Goal: Transaction & Acquisition: Purchase product/service

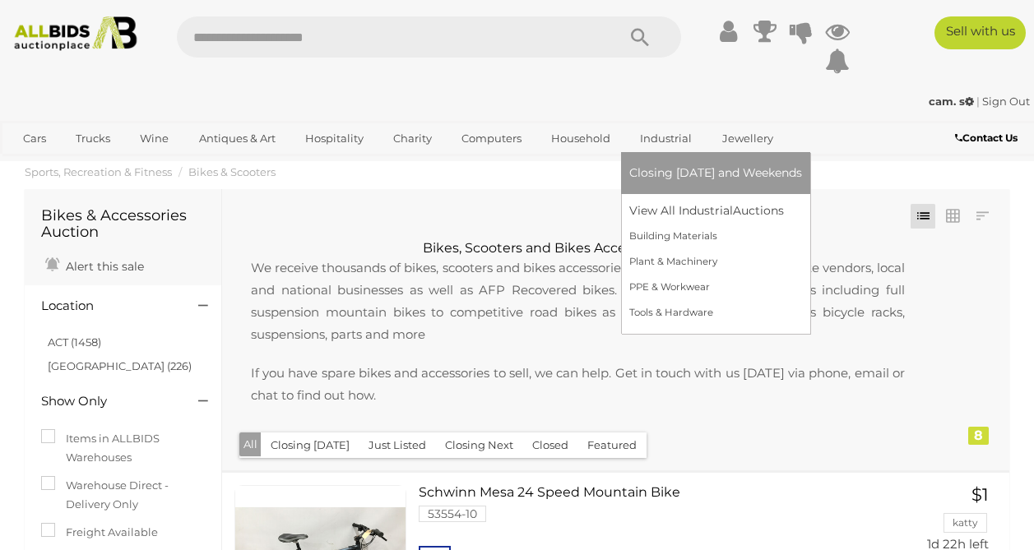
click at [656, 174] on span "Closing [DATE] and Weekends" at bounding box center [715, 172] width 173 height 15
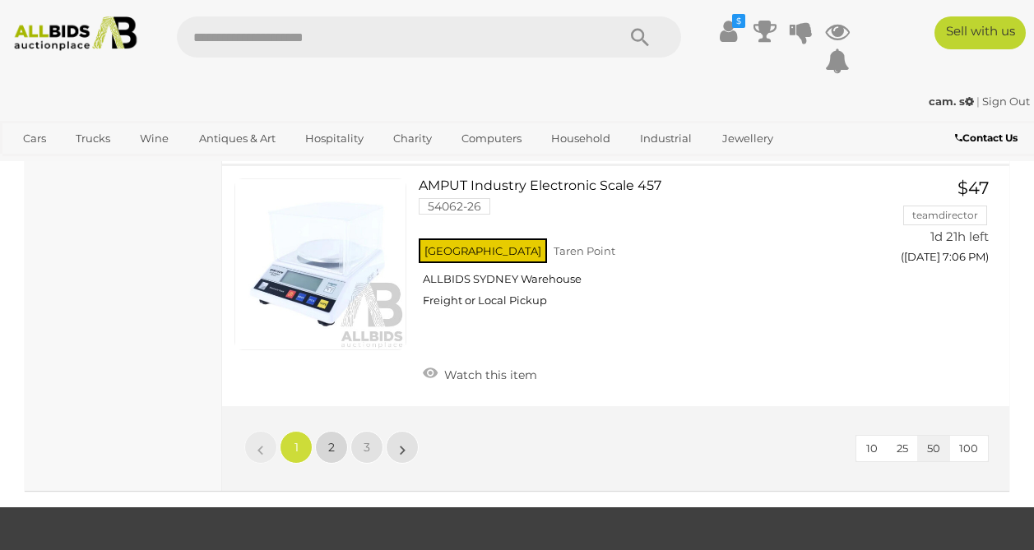
click at [331, 464] on link "2" at bounding box center [331, 447] width 33 height 33
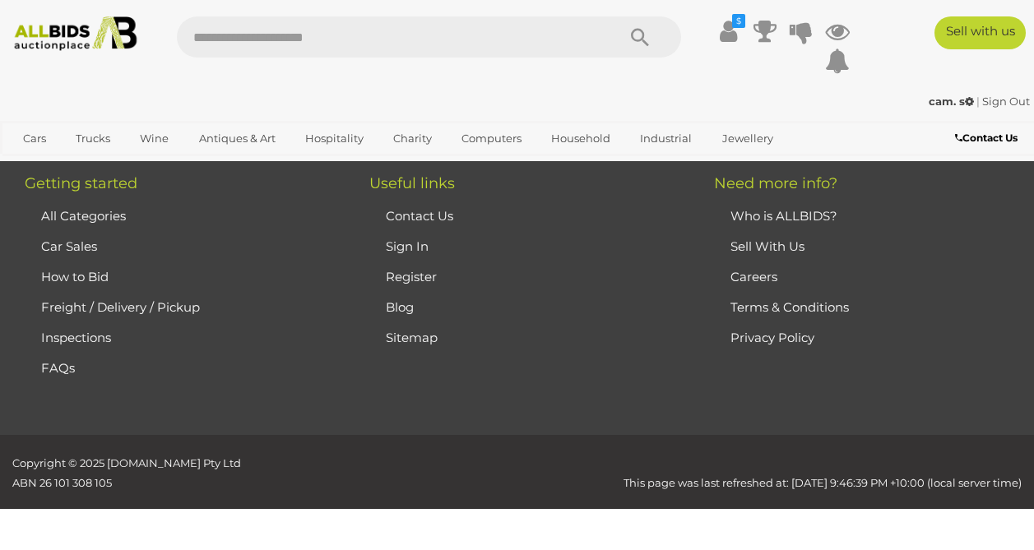
scroll to position [276, 0]
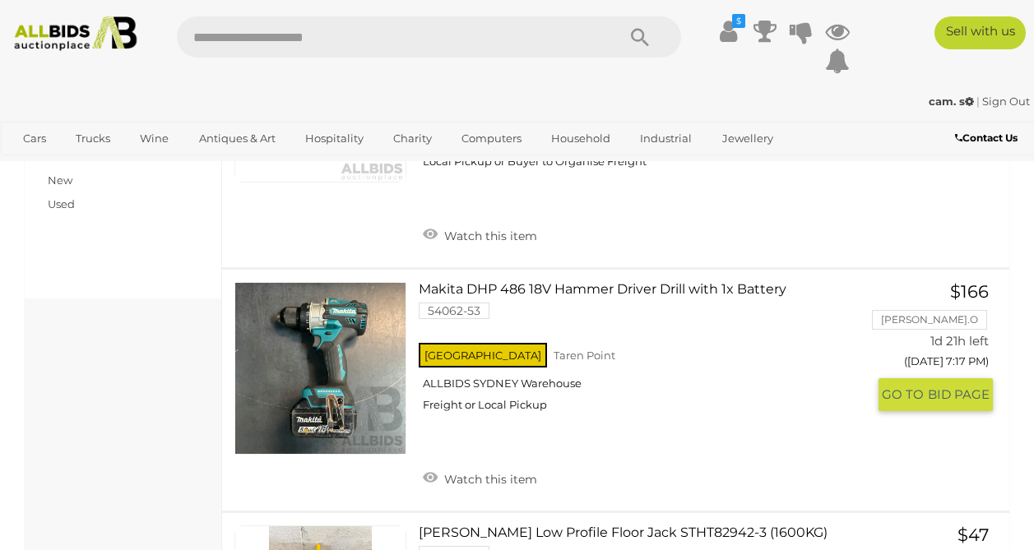
scroll to position [705, 0]
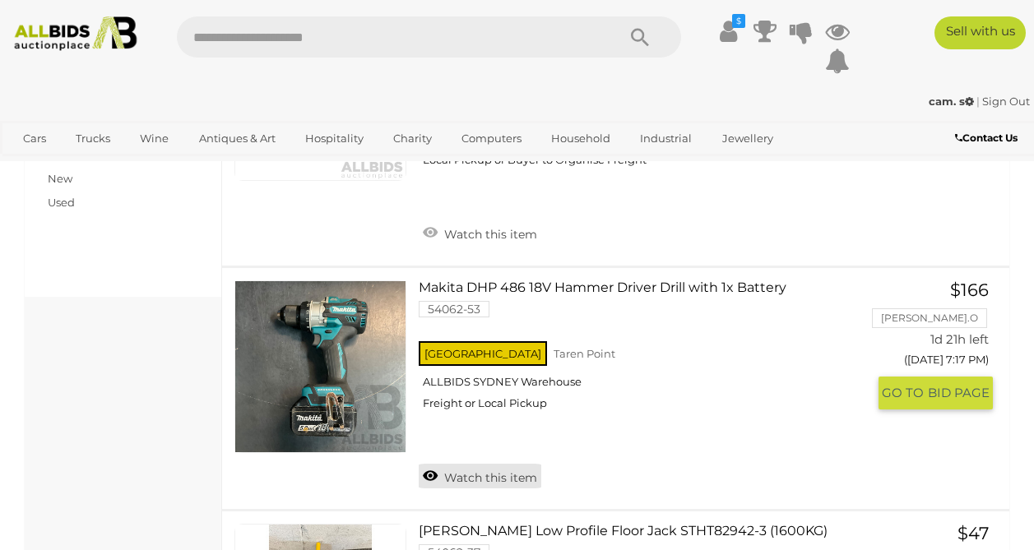
click at [432, 469] on link "Watch this item" at bounding box center [480, 476] width 123 height 25
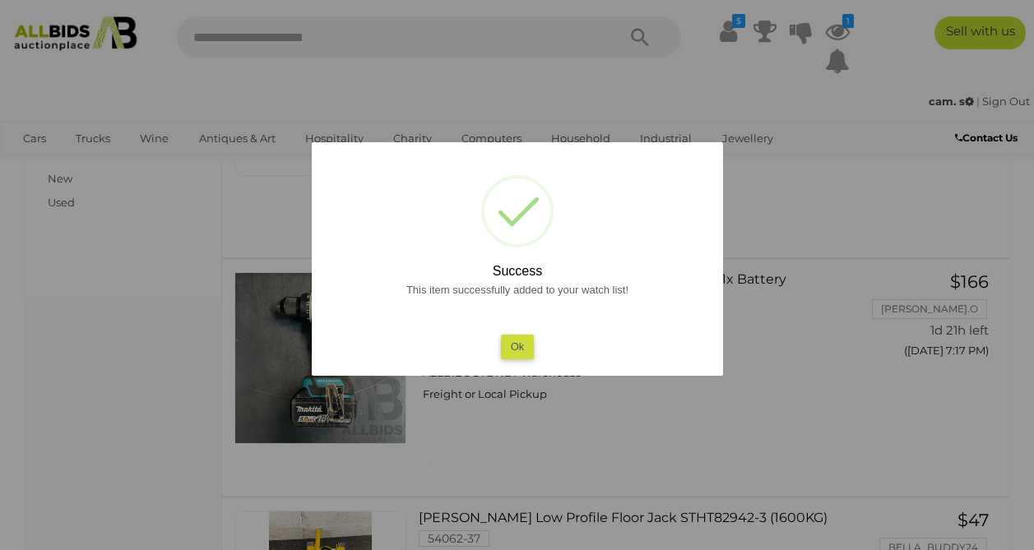
click at [512, 345] on button "Ok" at bounding box center [517, 347] width 34 height 24
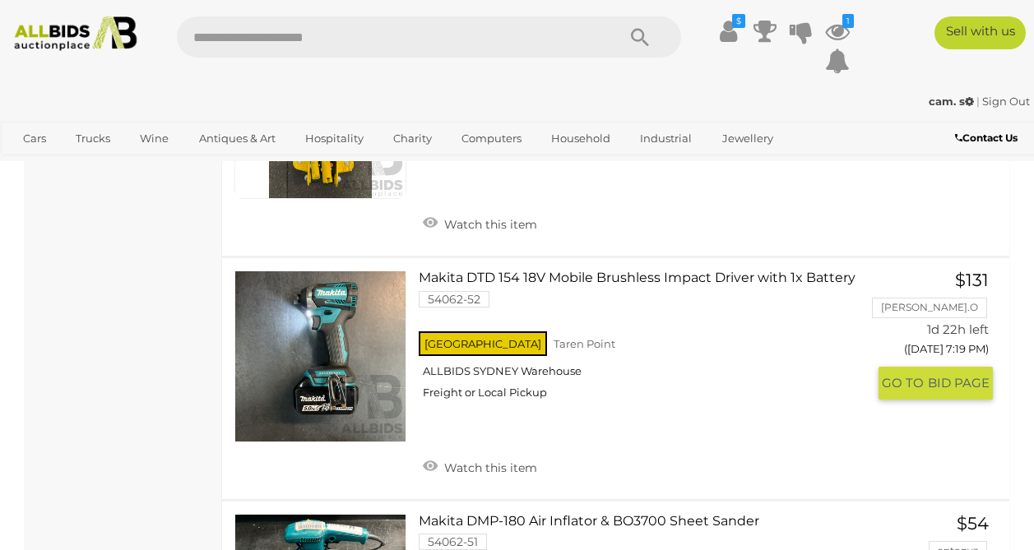
scroll to position [1222, 0]
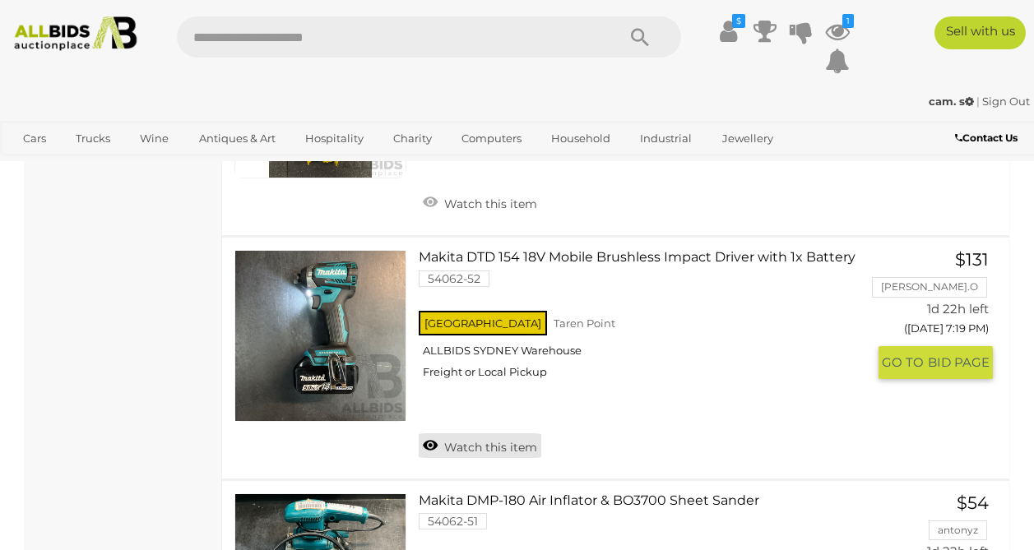
click at [450, 441] on link "Watch this item" at bounding box center [480, 445] width 123 height 25
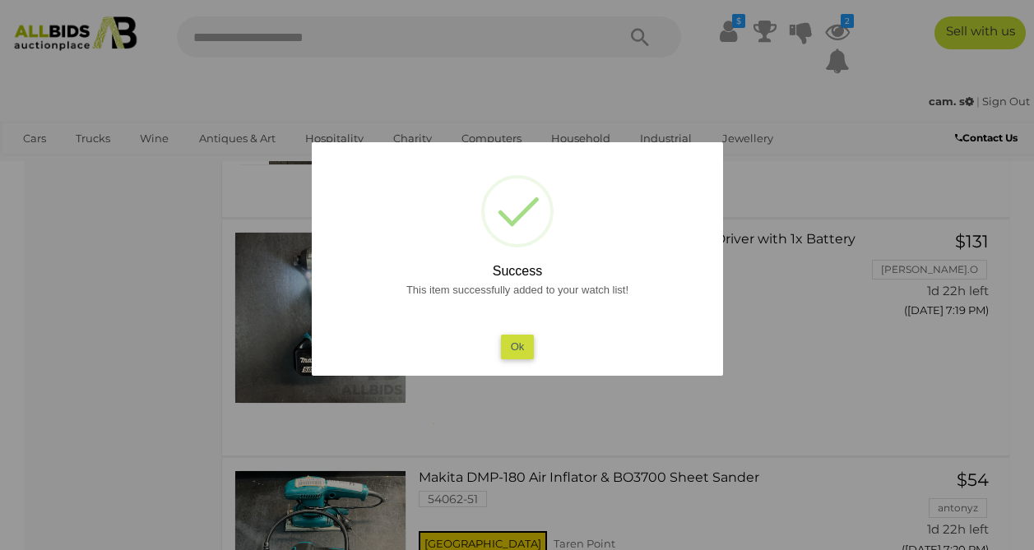
click at [516, 362] on div "? ! i Success This item successfully added to your watch list! Ok OK Cancel ×" at bounding box center [517, 259] width 411 height 234
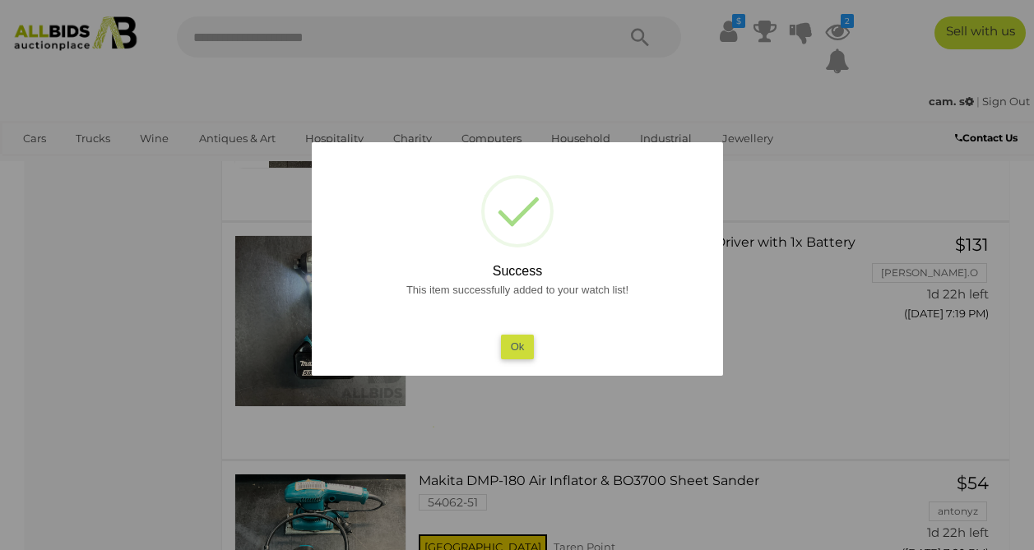
click at [519, 349] on button "Ok" at bounding box center [517, 347] width 34 height 24
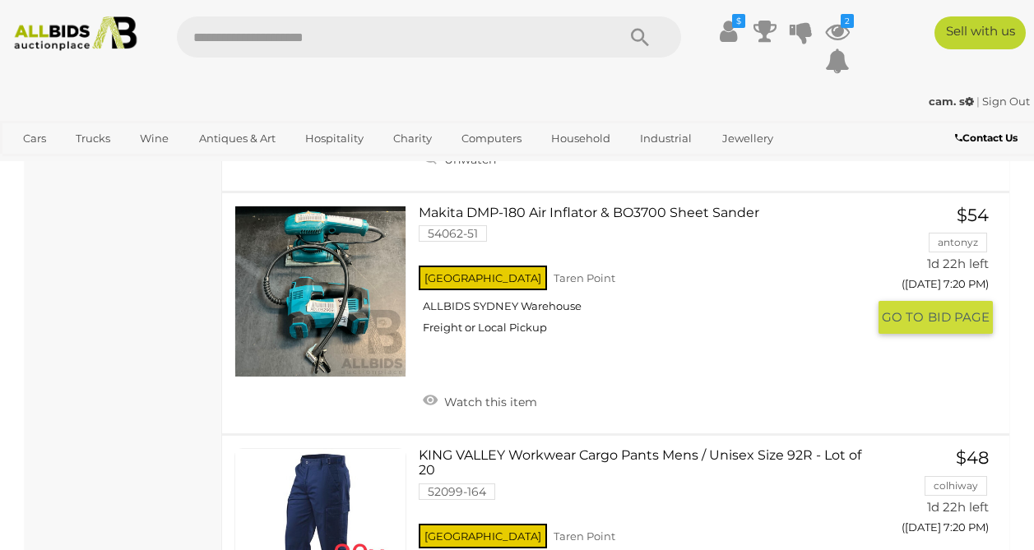
scroll to position [1511, 0]
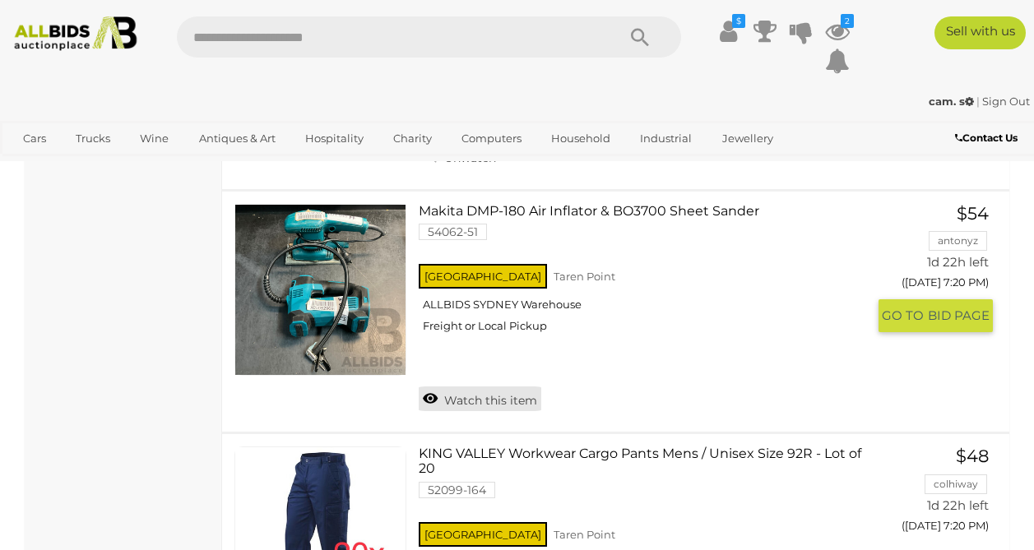
click at [440, 396] on link "Watch this item" at bounding box center [480, 398] width 123 height 25
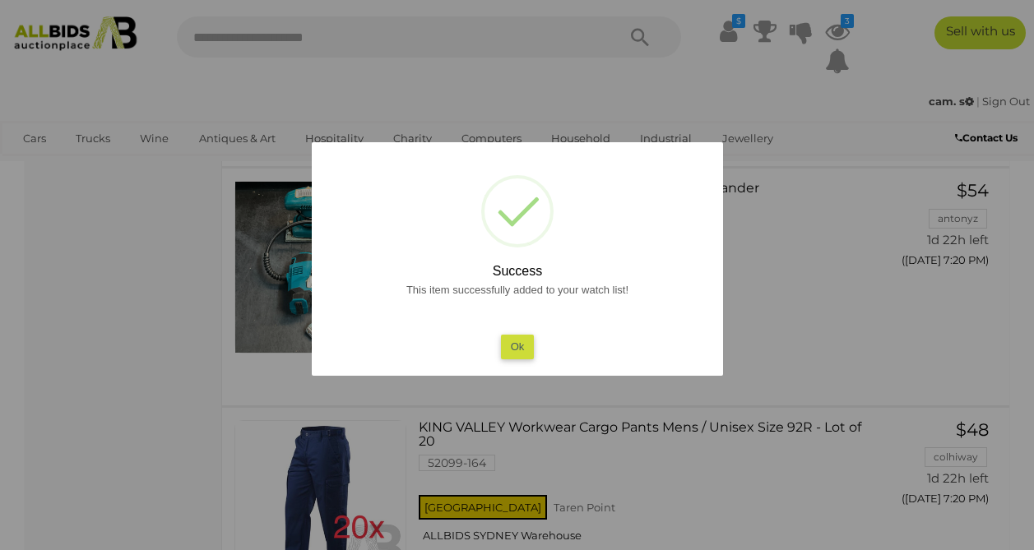
click at [511, 359] on div "? ! i Success This item successfully added to your watch list! Ok OK Cancel ×" at bounding box center [517, 259] width 411 height 234
click at [515, 340] on button "Ok" at bounding box center [517, 347] width 34 height 24
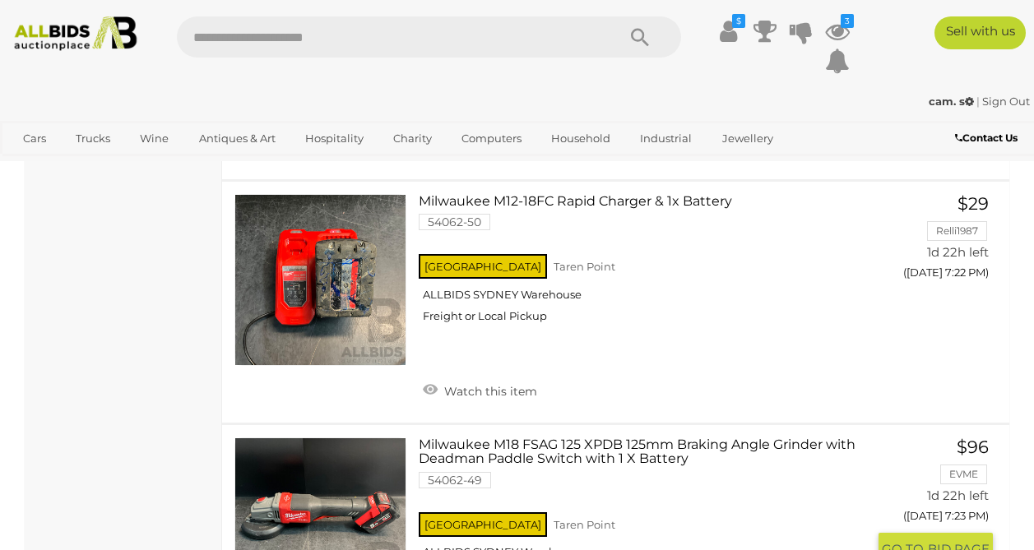
scroll to position [2242, 0]
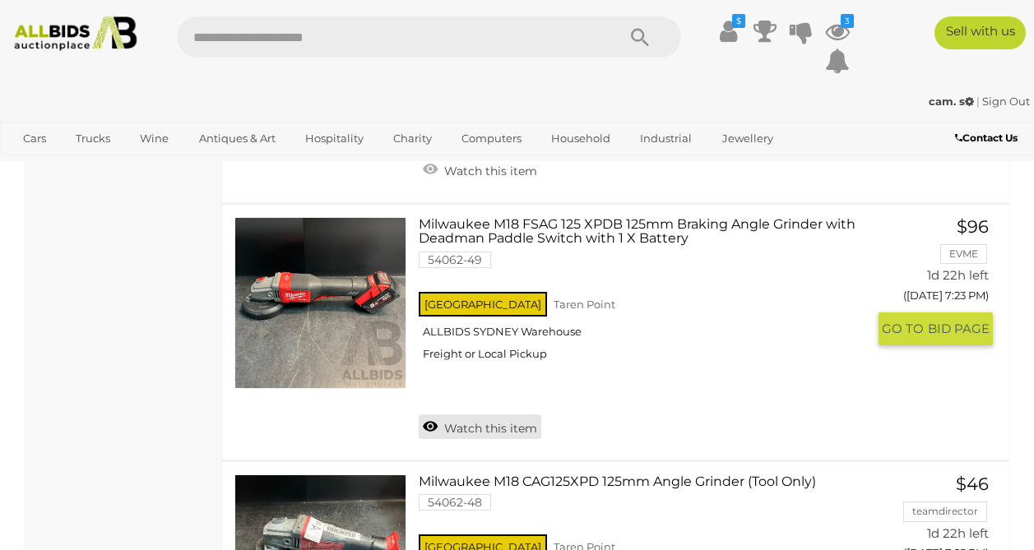
click at [433, 425] on link "Watch this item" at bounding box center [480, 426] width 123 height 25
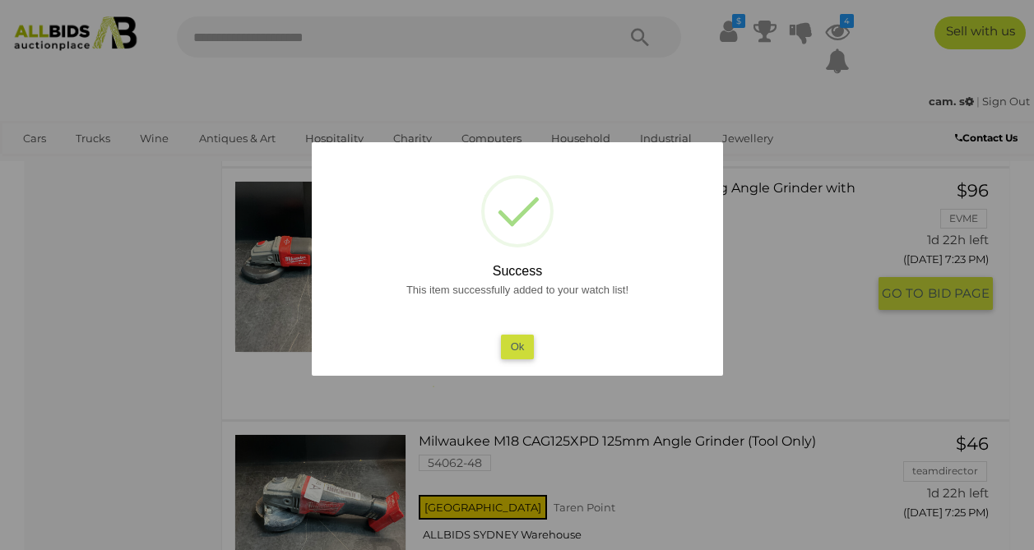
click at [516, 349] on button "Ok" at bounding box center [517, 347] width 34 height 24
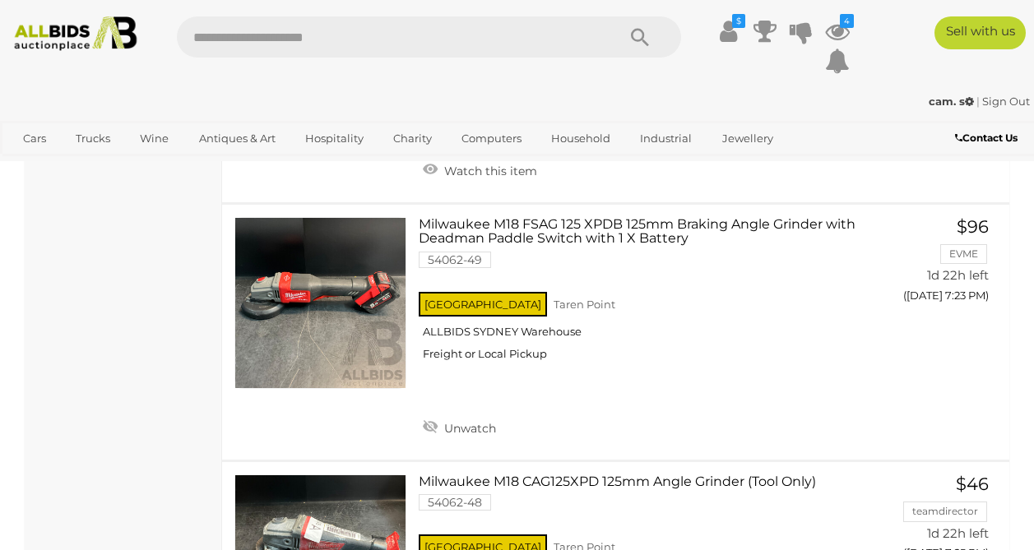
scroll to position [2471, 0]
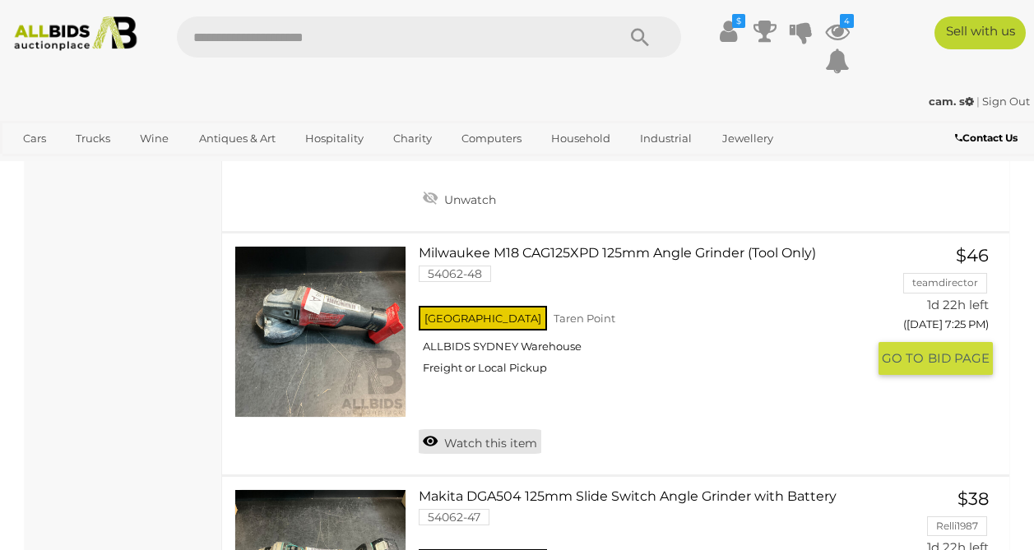
click at [425, 442] on link "Watch this item" at bounding box center [480, 441] width 123 height 25
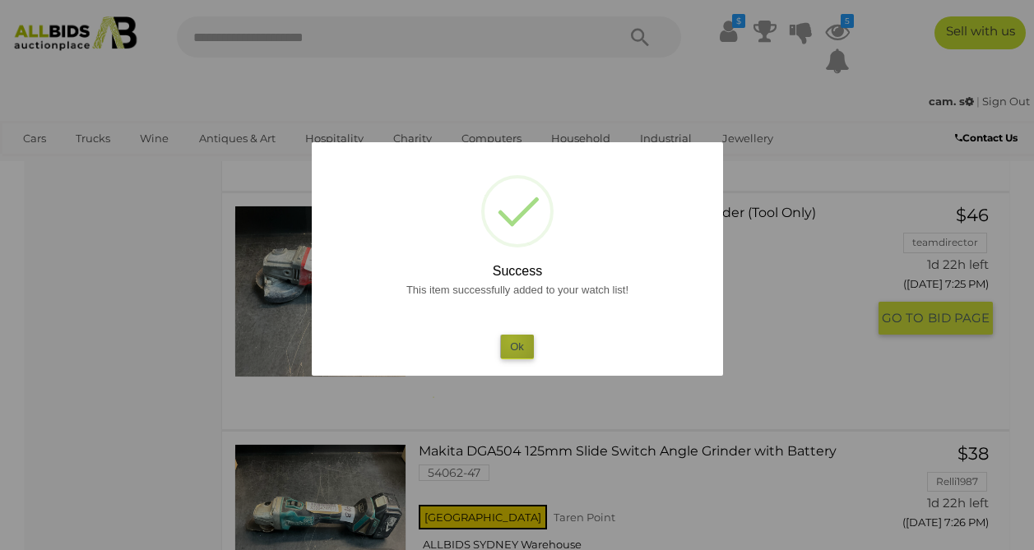
click at [511, 341] on button "Ok" at bounding box center [517, 347] width 34 height 24
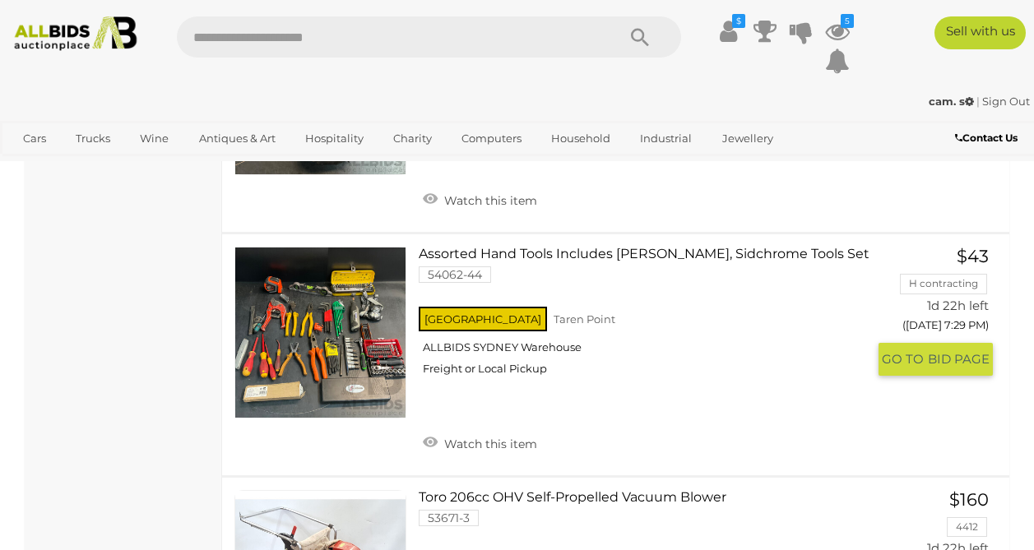
scroll to position [3464, 0]
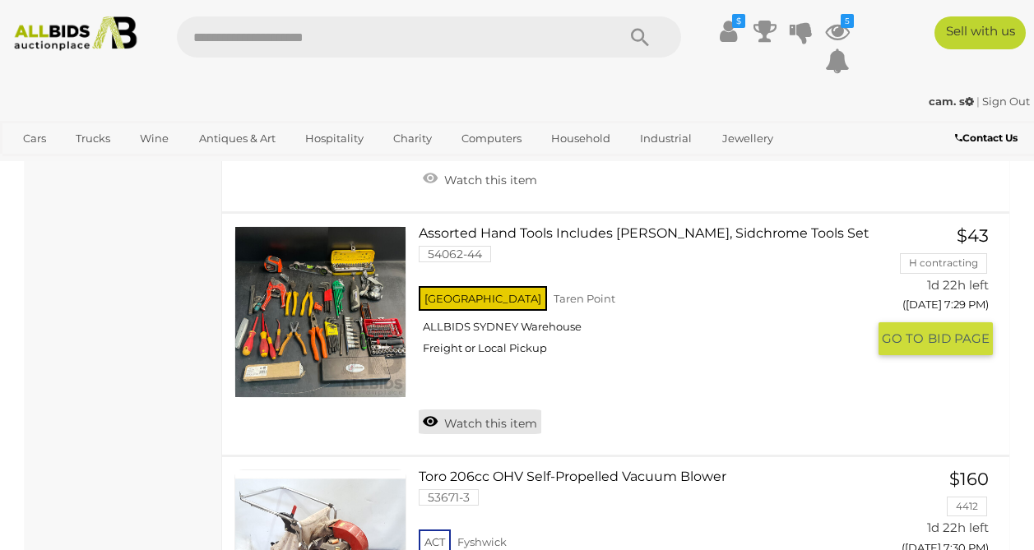
click at [430, 414] on link "Watch this item" at bounding box center [480, 422] width 123 height 25
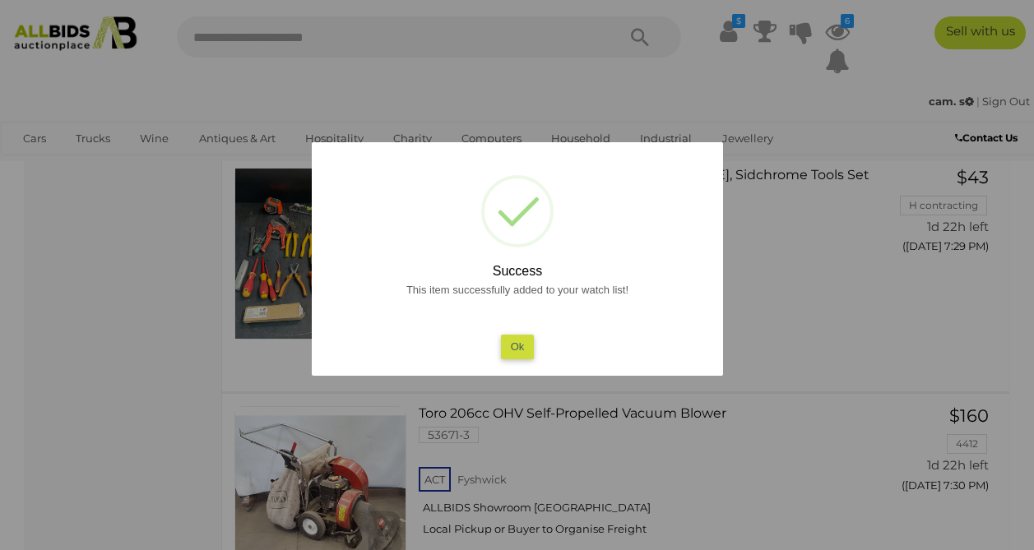
click at [511, 349] on button "Ok" at bounding box center [517, 347] width 34 height 24
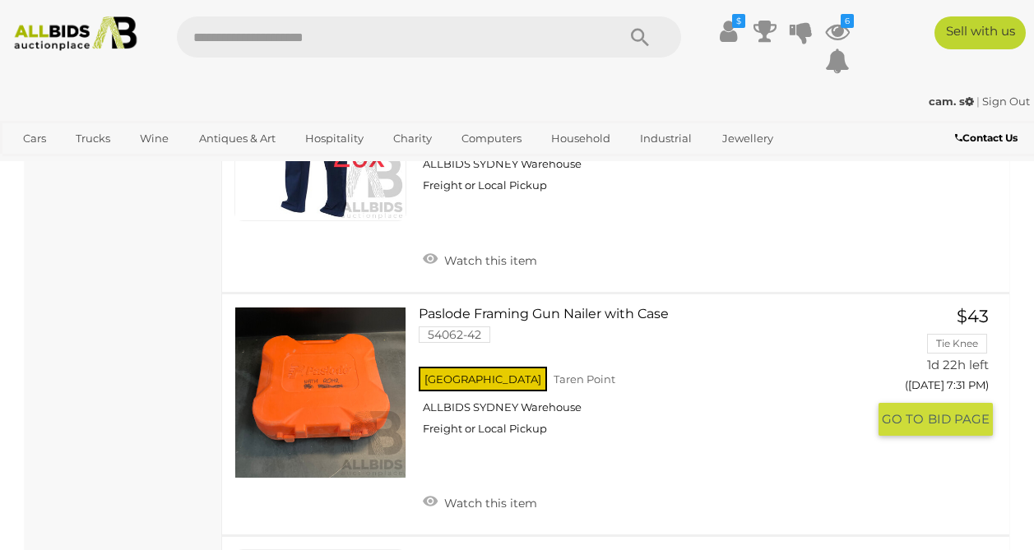
scroll to position [4212, 0]
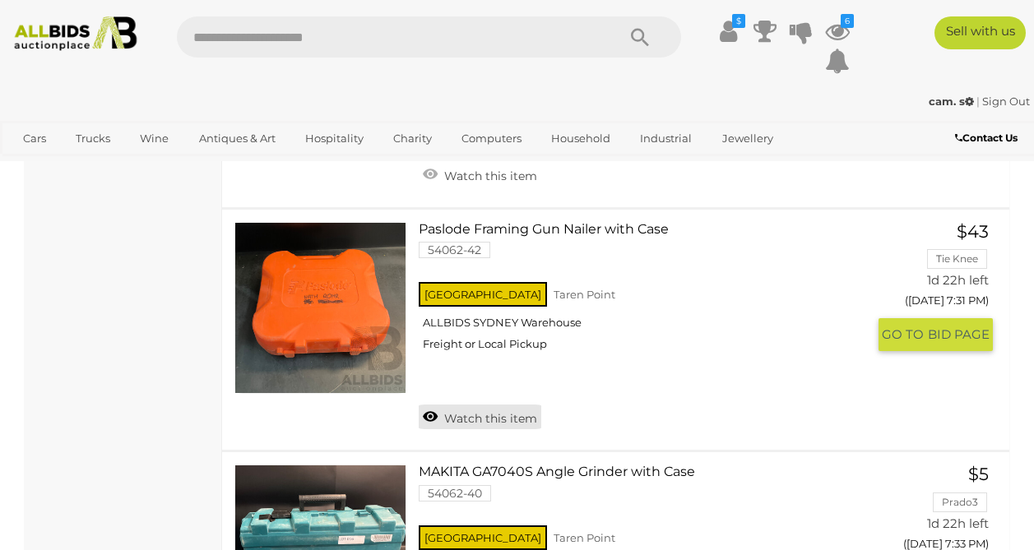
click at [436, 412] on link "Watch this item" at bounding box center [480, 417] width 123 height 25
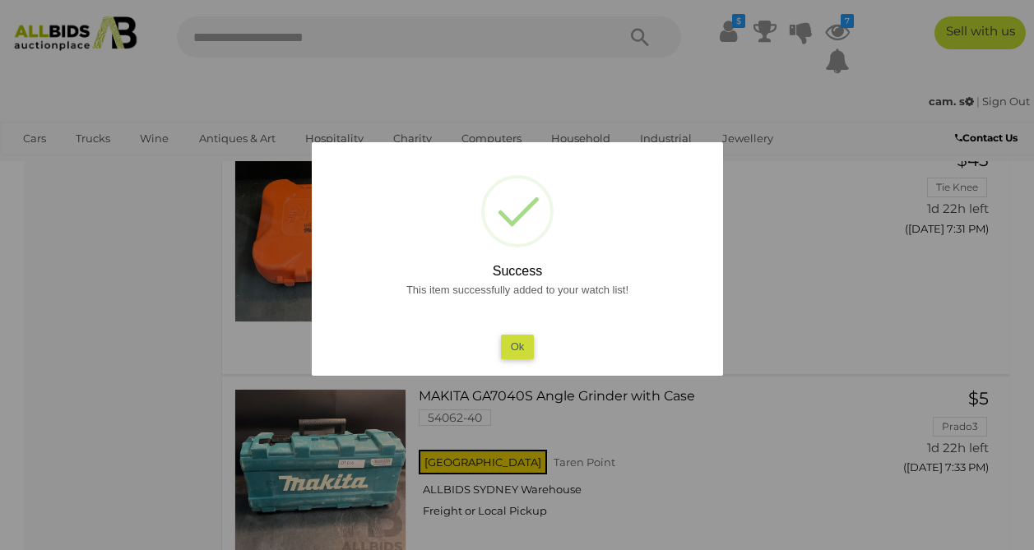
click at [525, 354] on button "Ok" at bounding box center [517, 347] width 34 height 24
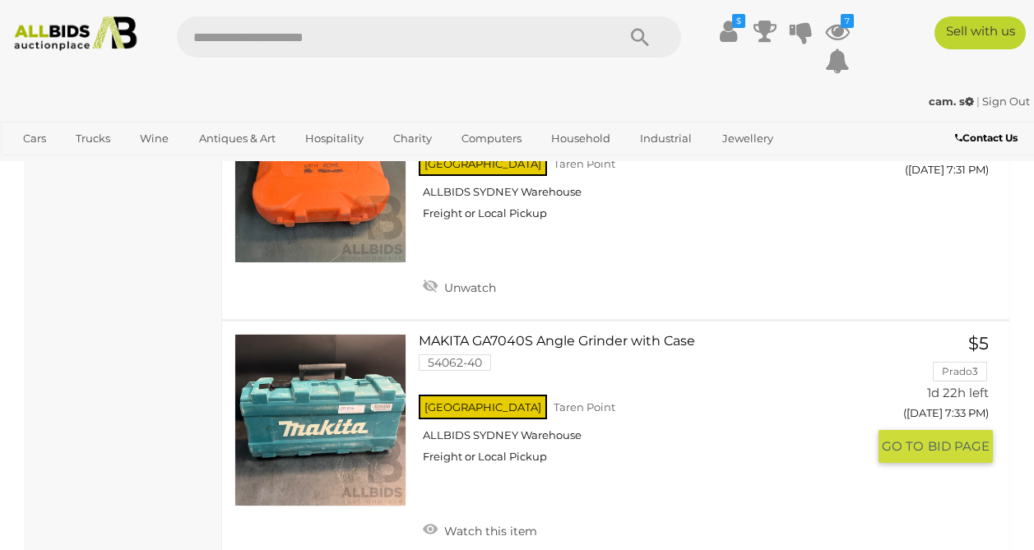
scroll to position [4456, 0]
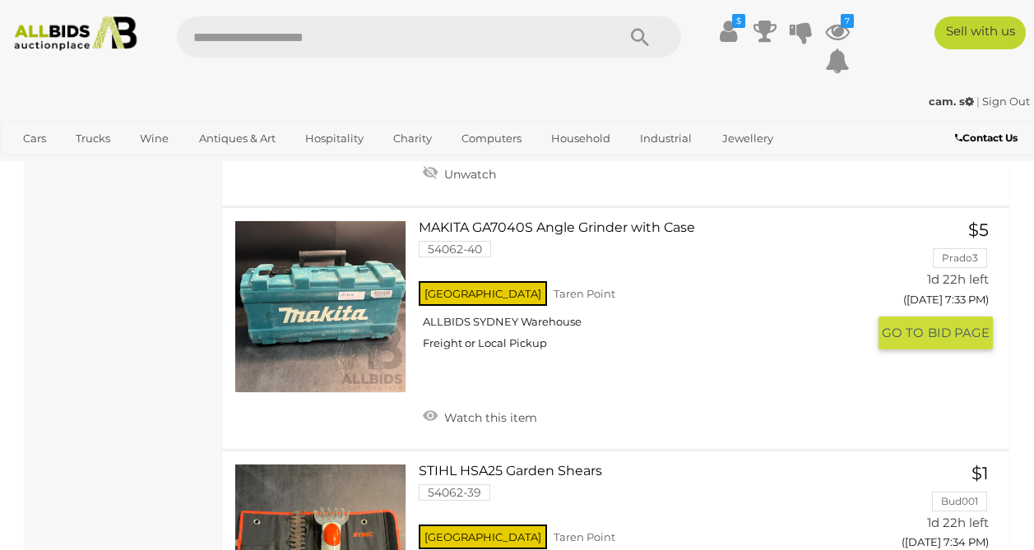
click at [363, 351] on link at bounding box center [320, 306] width 172 height 172
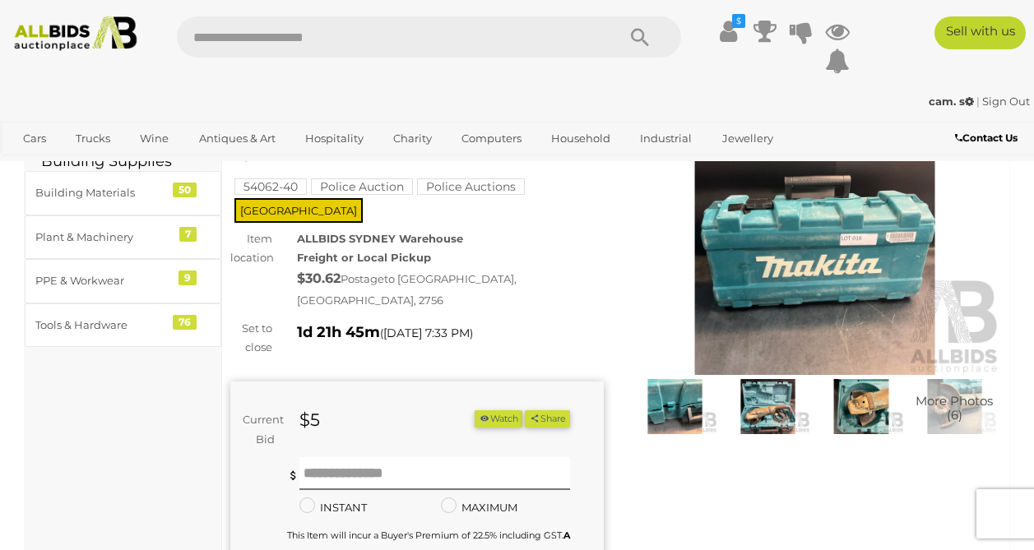
scroll to position [35, 0]
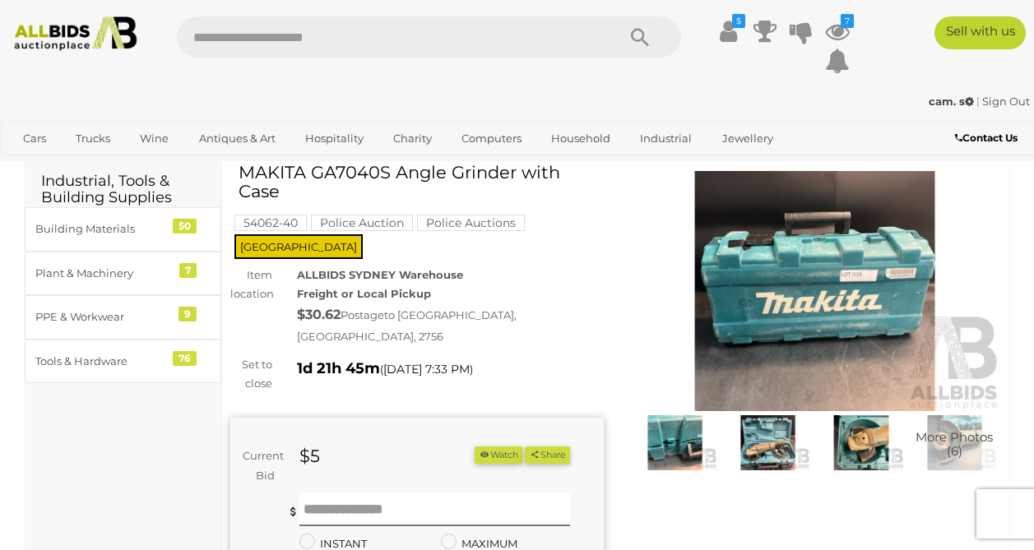
click at [760, 427] on img at bounding box center [767, 442] width 85 height 55
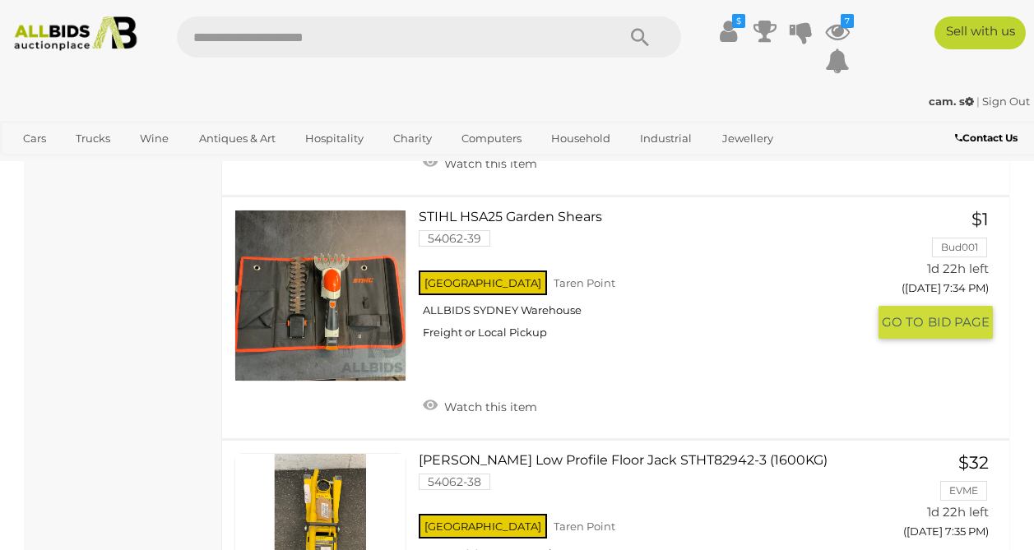
scroll to position [4711, 0]
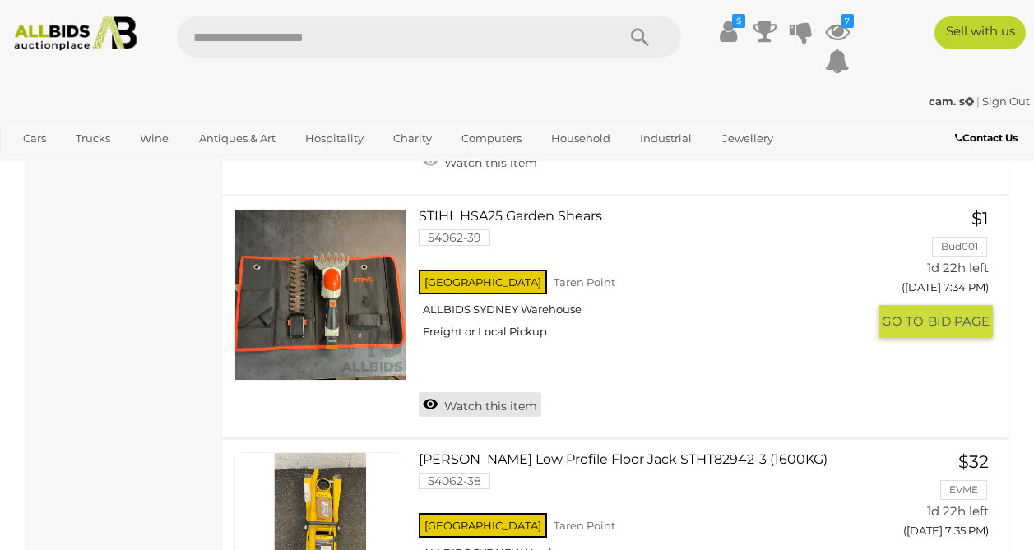
click at [437, 403] on link "Watch this item" at bounding box center [480, 404] width 123 height 25
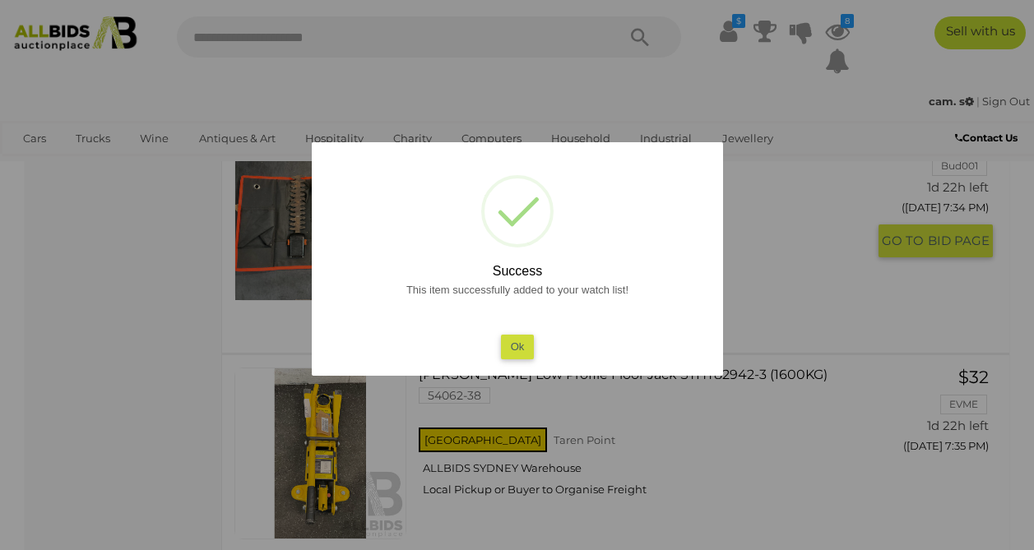
click at [498, 352] on div "This item successfully added to your watch list! Ok" at bounding box center [517, 319] width 378 height 79
click at [517, 359] on div "? ! i Success This item successfully added to your watch list! Ok OK Cancel ×" at bounding box center [517, 259] width 411 height 234
click at [517, 350] on button "Ok" at bounding box center [517, 347] width 34 height 24
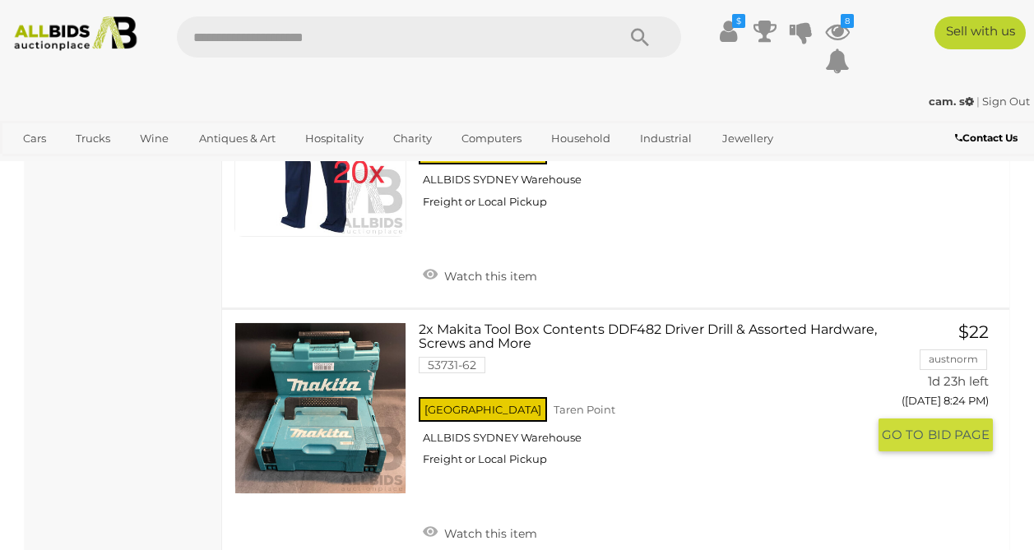
scroll to position [9166, 0]
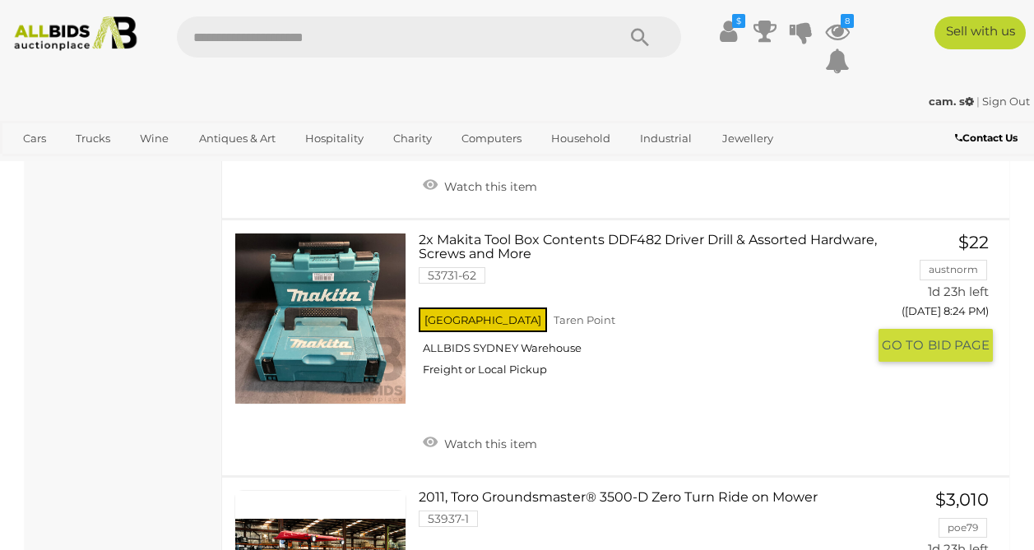
click at [383, 373] on link at bounding box center [320, 319] width 172 height 172
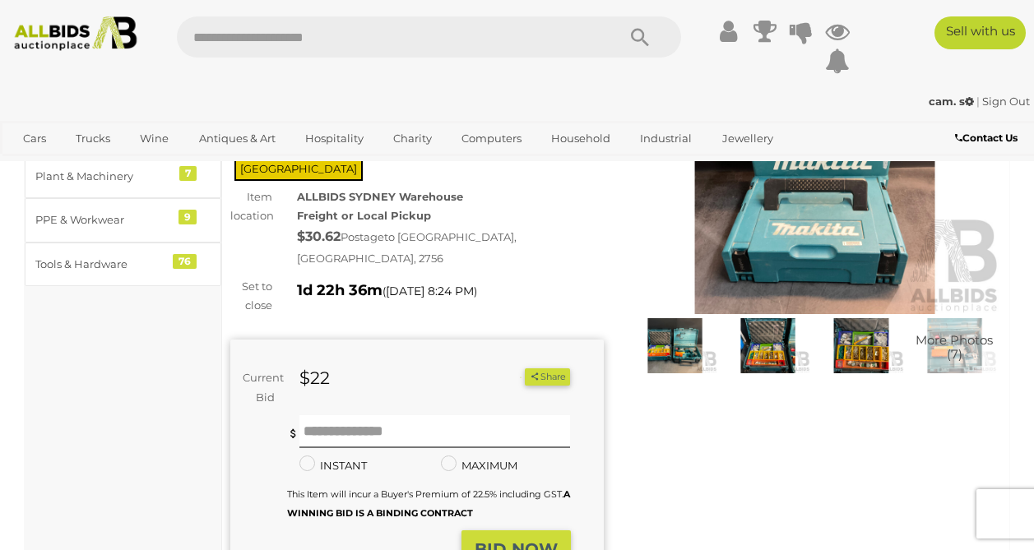
scroll to position [132, 0]
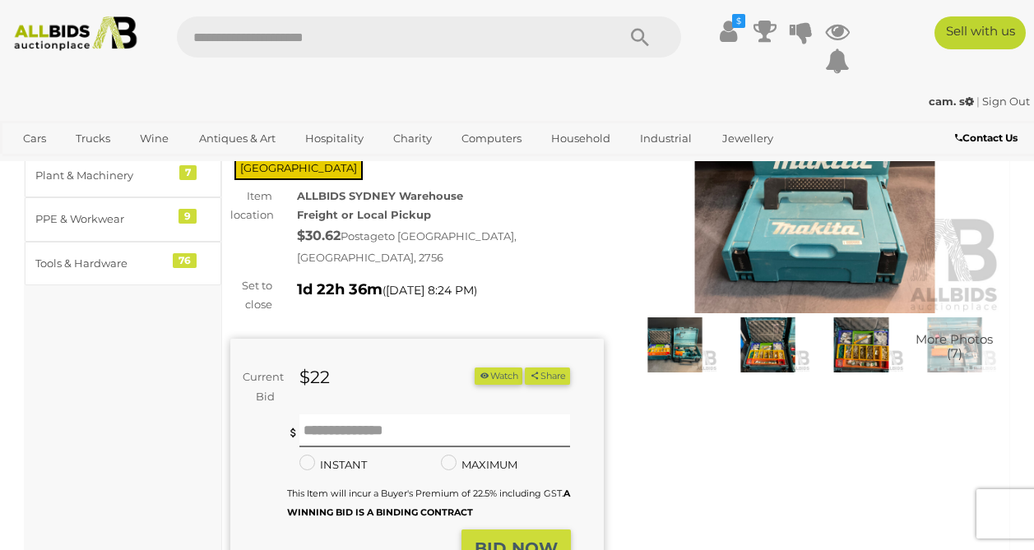
click at [664, 355] on img at bounding box center [674, 344] width 85 height 55
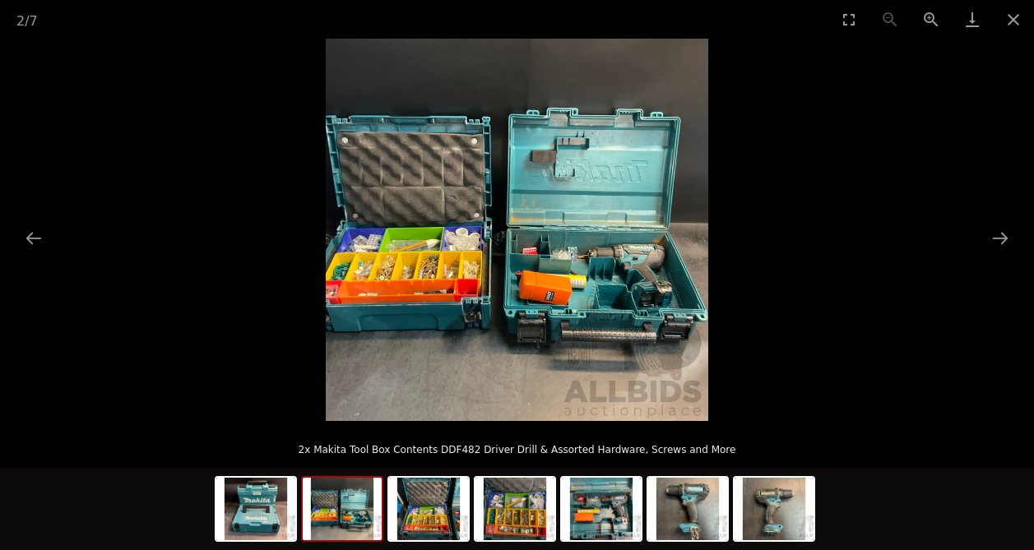
click at [373, 497] on img at bounding box center [342, 509] width 79 height 62
click at [417, 508] on img at bounding box center [428, 509] width 79 height 62
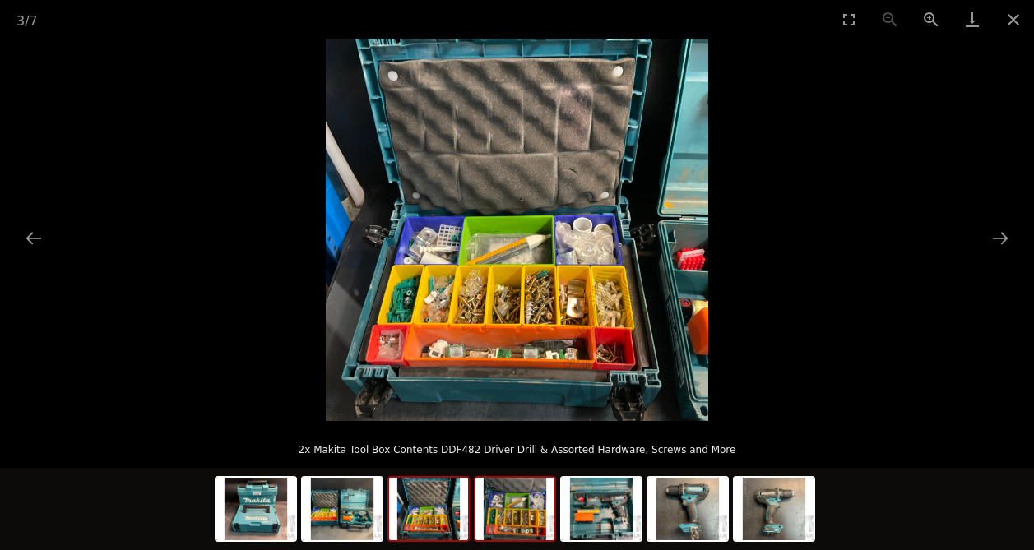
click at [493, 515] on img at bounding box center [514, 509] width 79 height 62
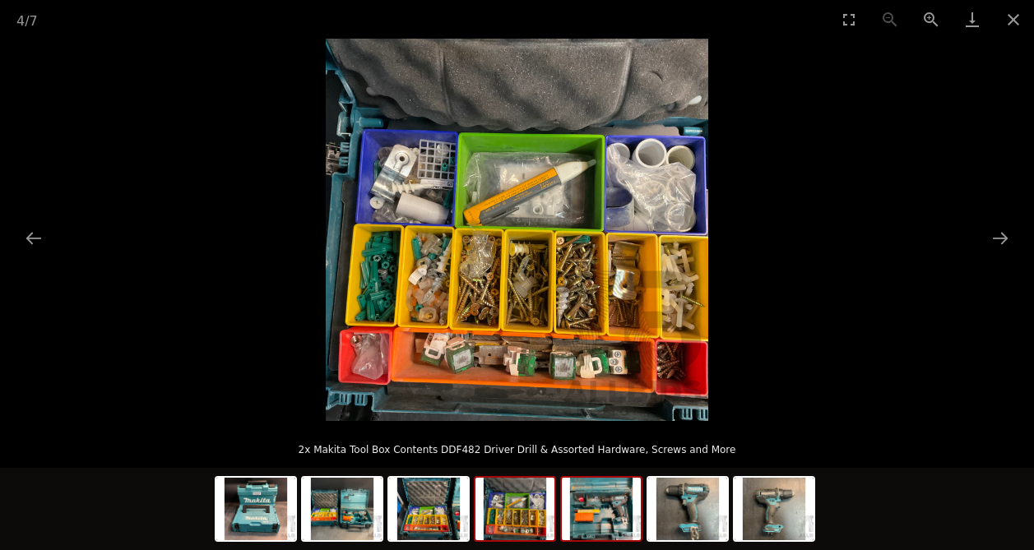
click at [562, 516] on img at bounding box center [601, 509] width 79 height 62
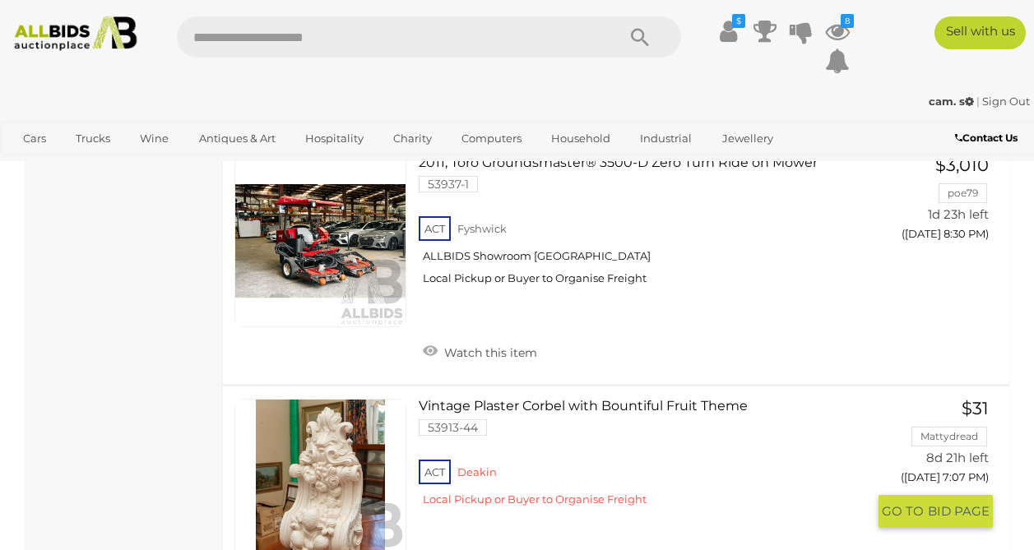
scroll to position [9470, 0]
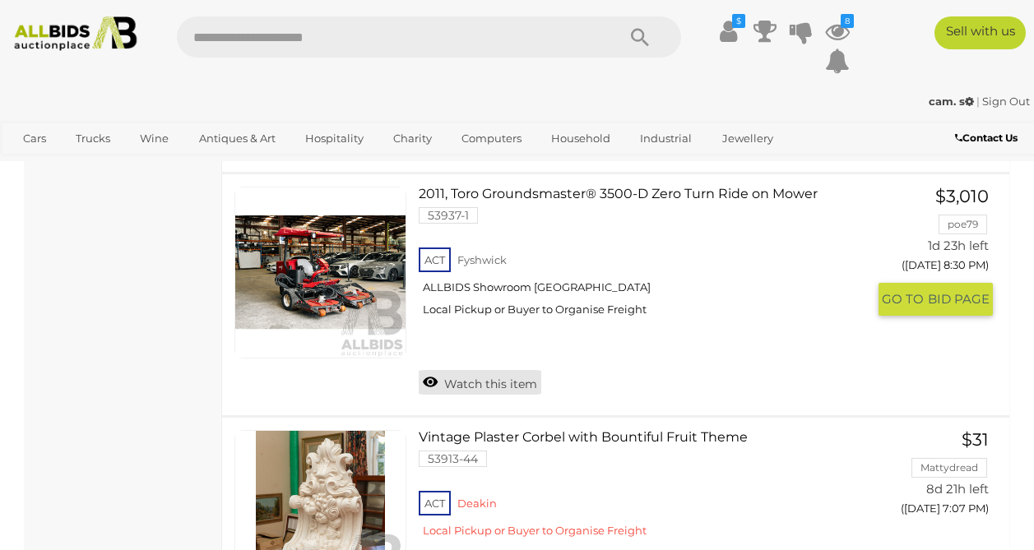
click at [437, 387] on link "Watch this item" at bounding box center [480, 382] width 123 height 25
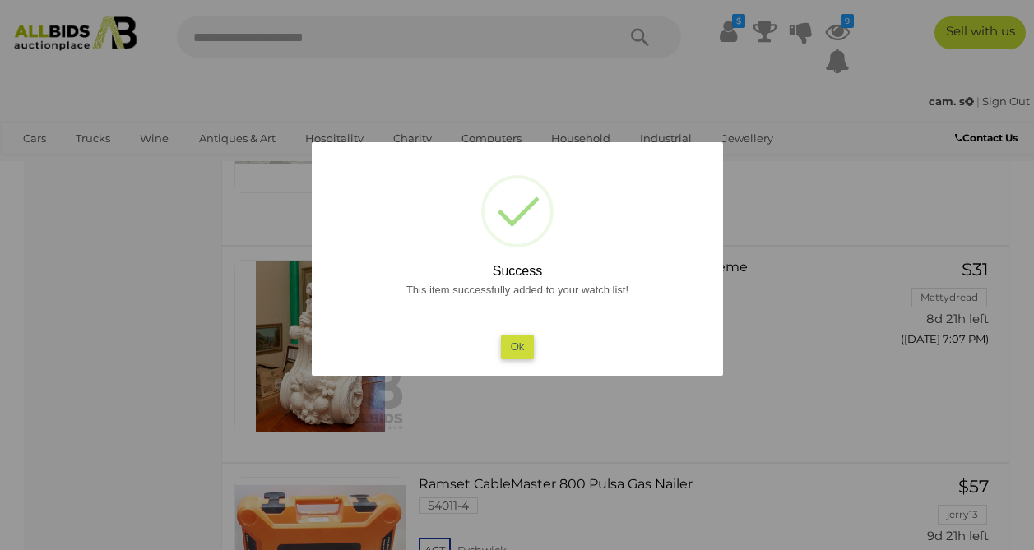
click at [509, 353] on button "Ok" at bounding box center [517, 347] width 34 height 24
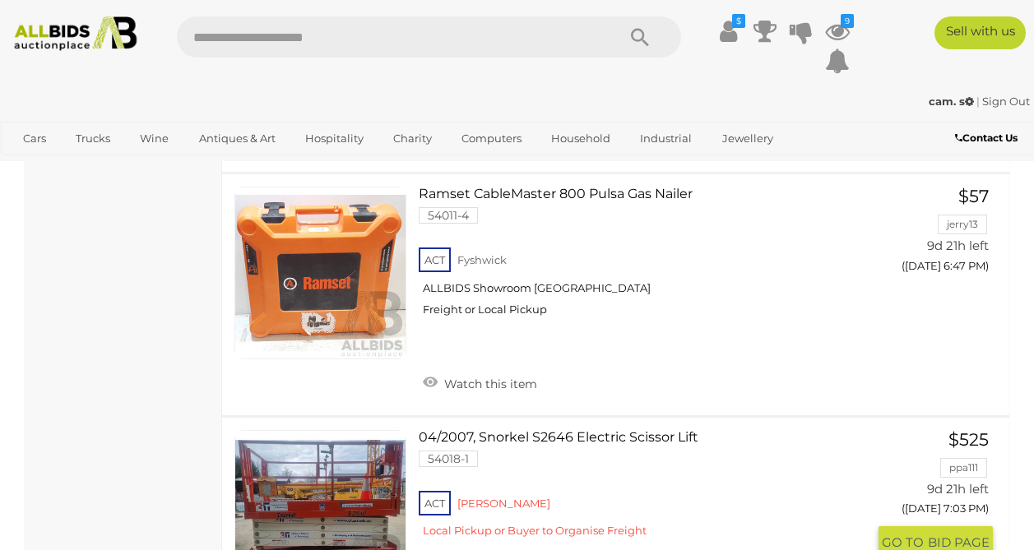
scroll to position [9970, 0]
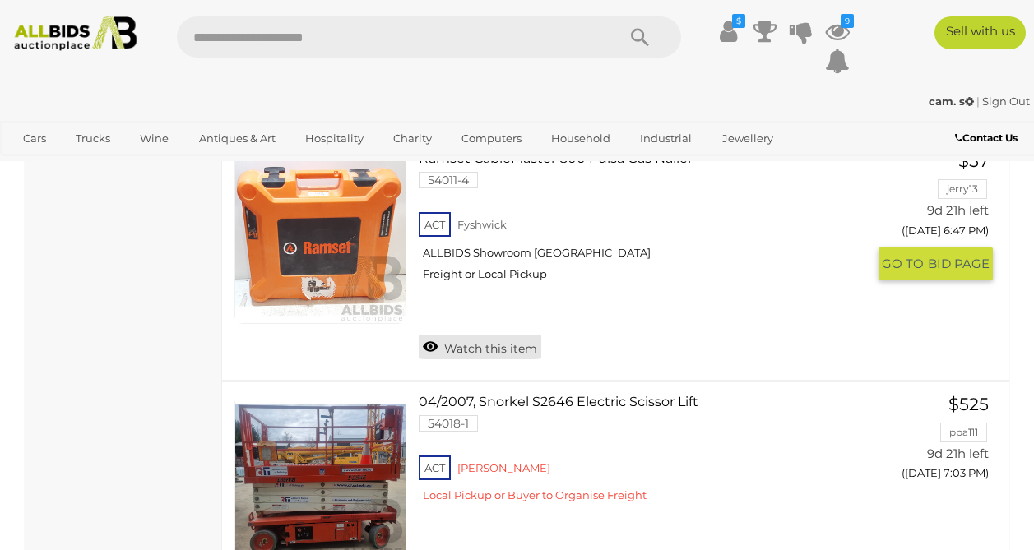
click at [433, 359] on link "Watch this item" at bounding box center [480, 347] width 123 height 25
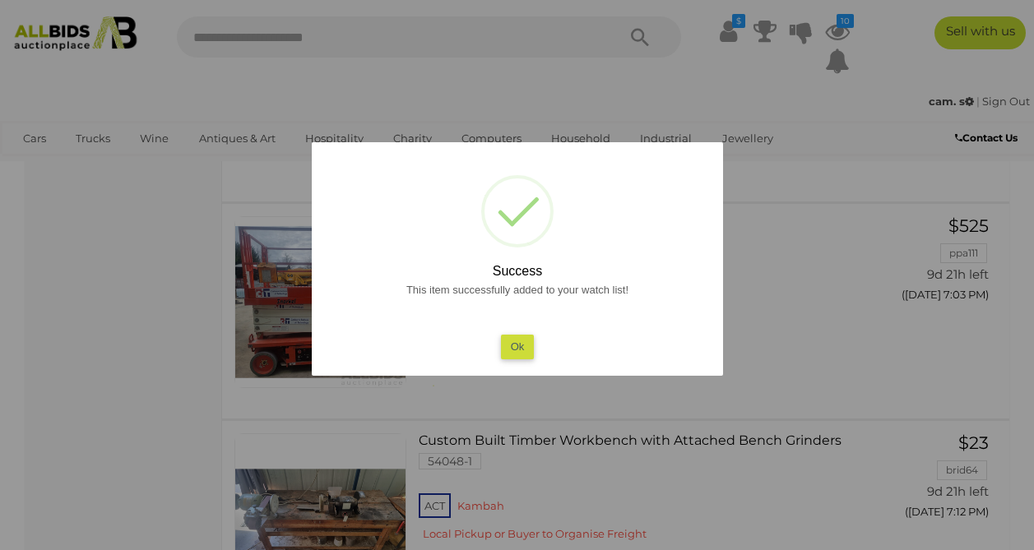
click at [513, 347] on button "Ok" at bounding box center [517, 347] width 34 height 24
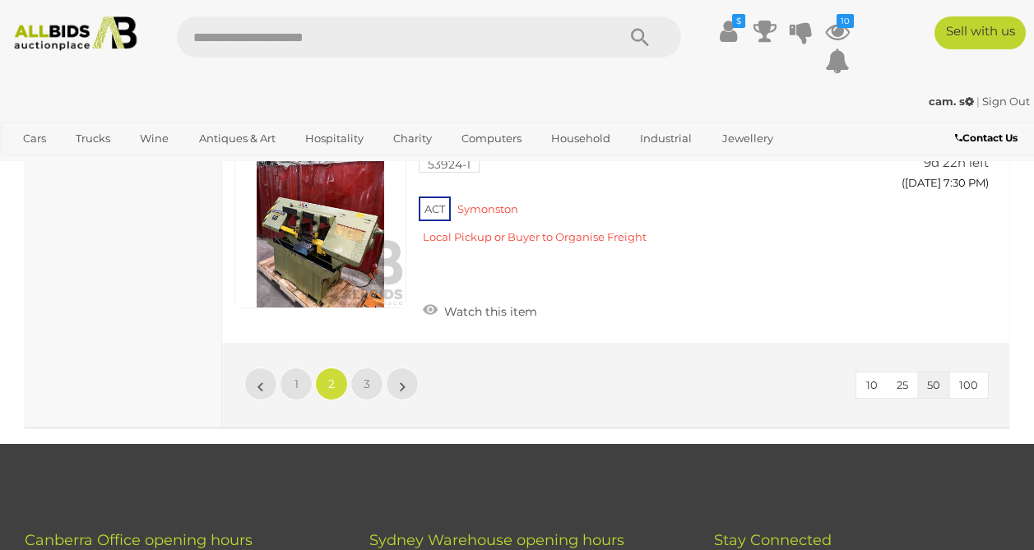
scroll to position [12404, 0]
click at [366, 377] on link "3" at bounding box center [366, 383] width 33 height 33
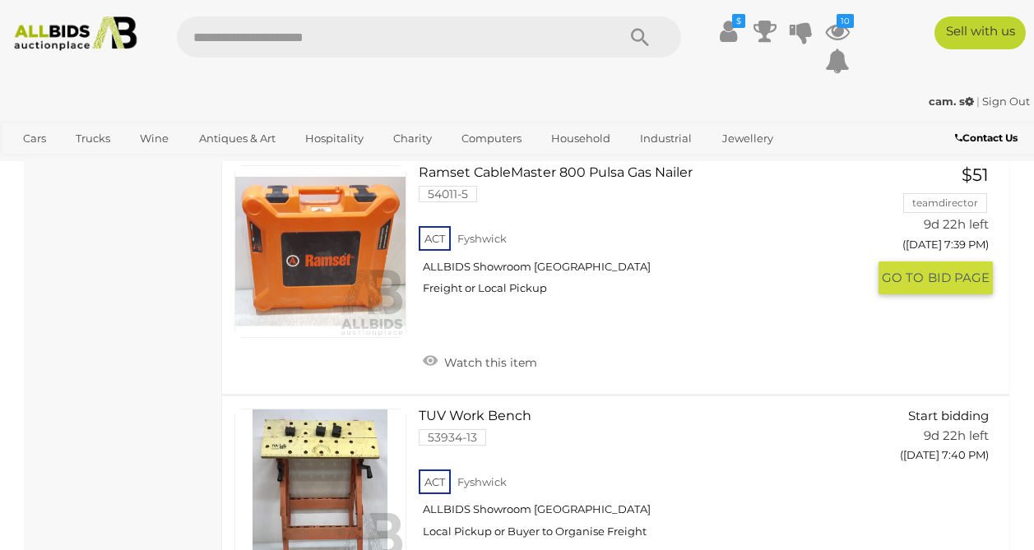
scroll to position [992, 0]
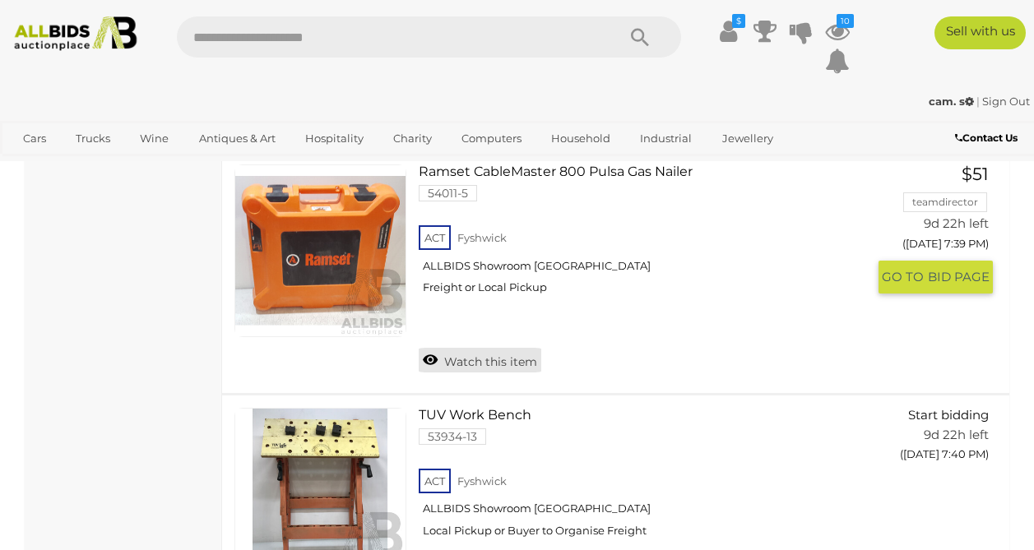
click at [430, 363] on link "Watch this item" at bounding box center [480, 360] width 123 height 25
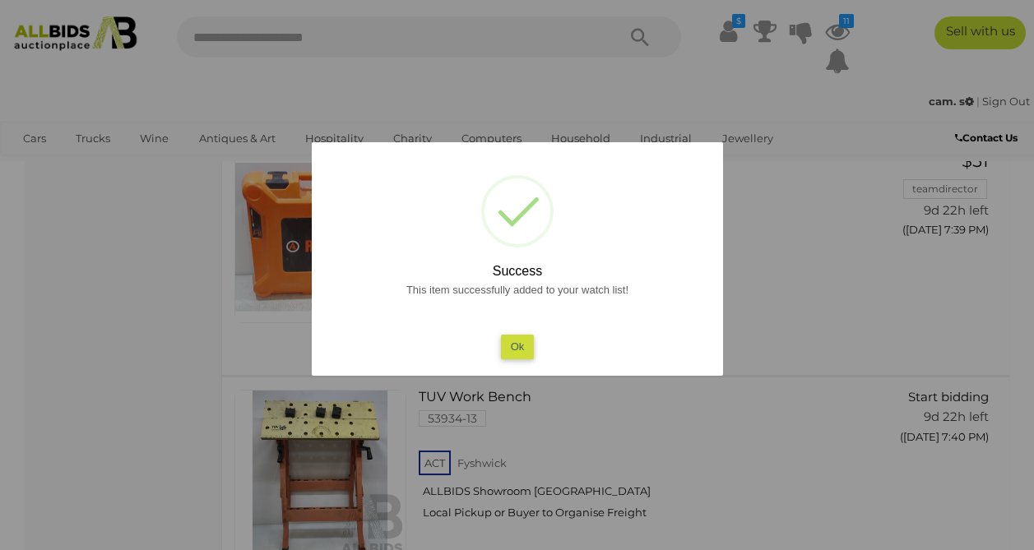
click at [515, 344] on button "Ok" at bounding box center [517, 347] width 34 height 24
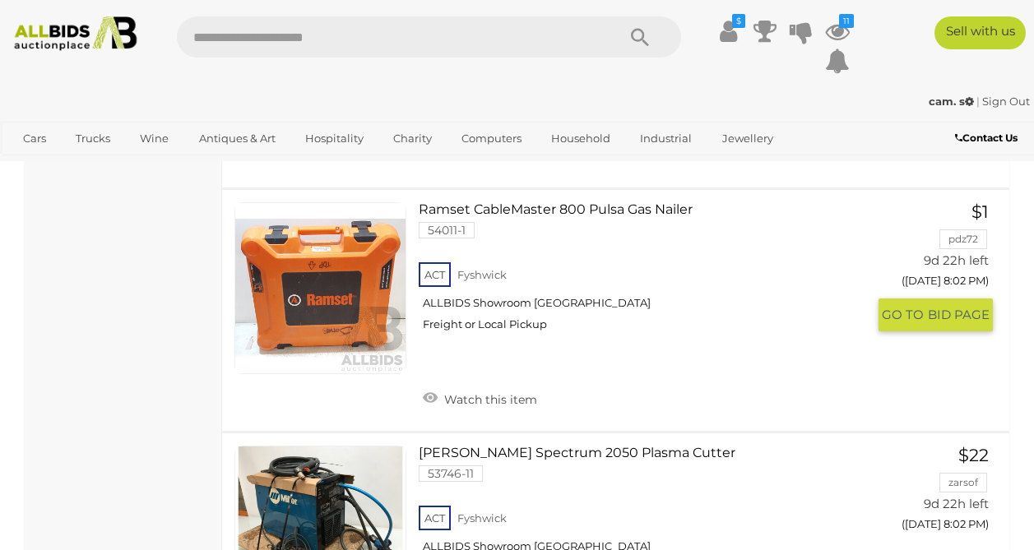
scroll to position [2423, 0]
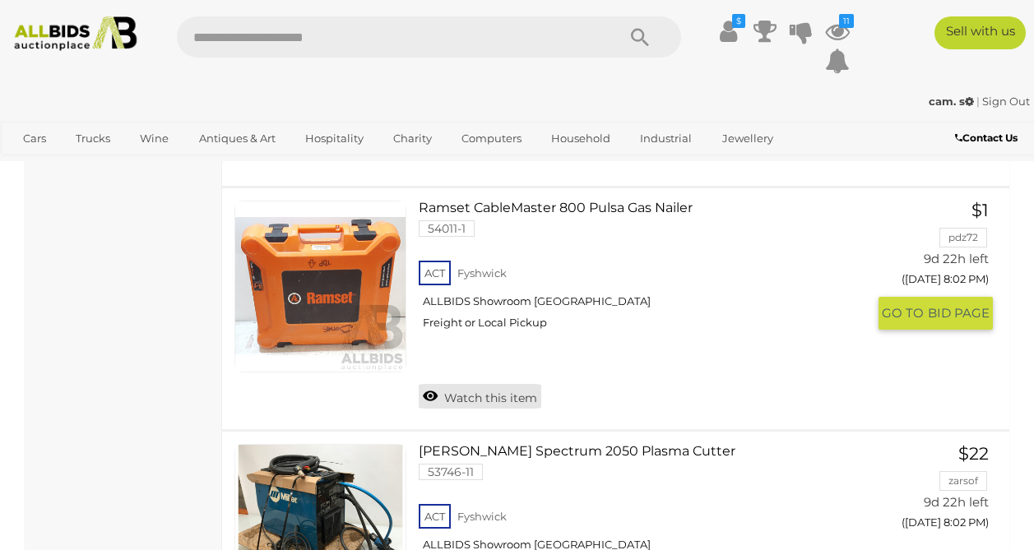
click at [438, 403] on link "Watch this item" at bounding box center [480, 396] width 123 height 25
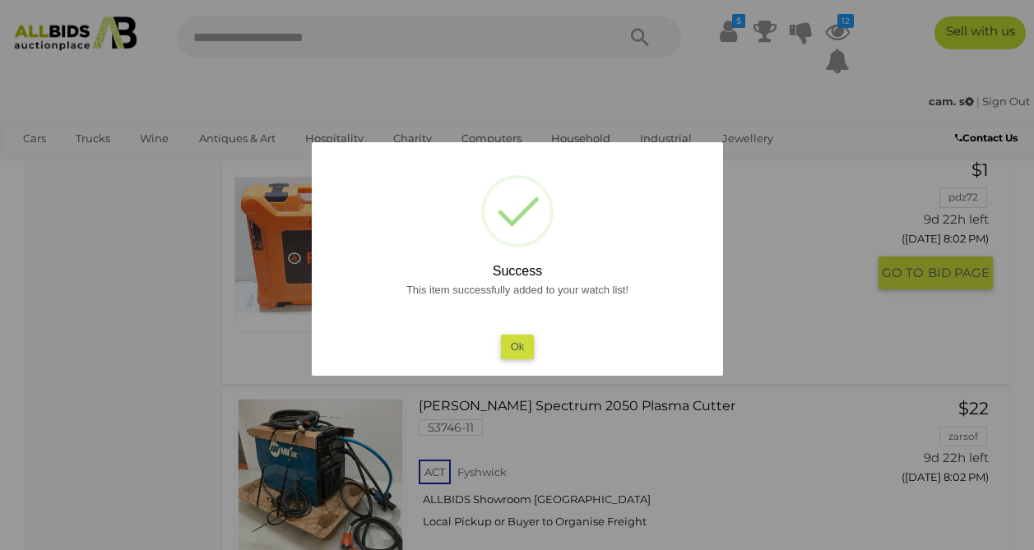
click at [508, 349] on button "Ok" at bounding box center [517, 347] width 34 height 24
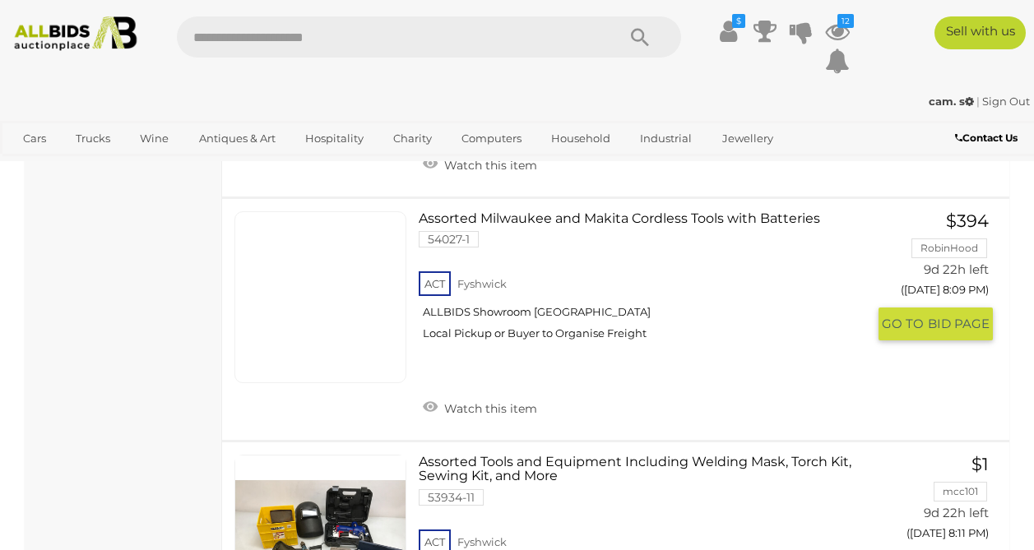
scroll to position [3399, 0]
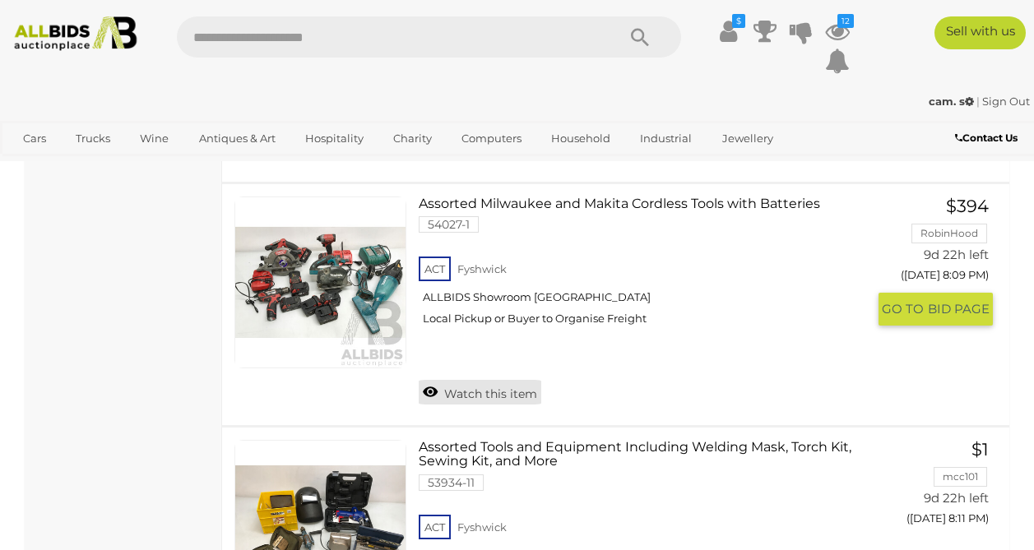
click at [444, 400] on link "Watch this item" at bounding box center [480, 392] width 123 height 25
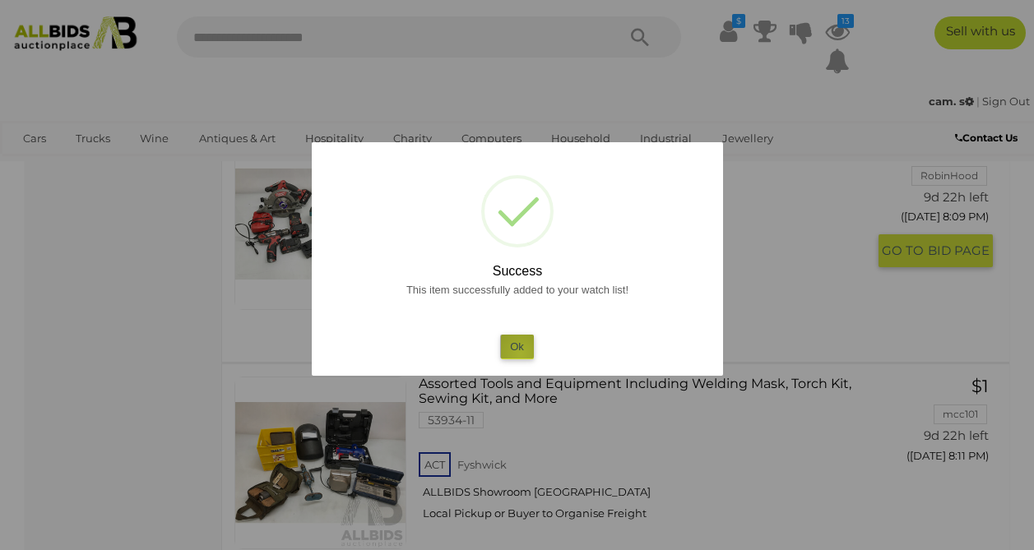
click at [521, 354] on button "Ok" at bounding box center [517, 347] width 34 height 24
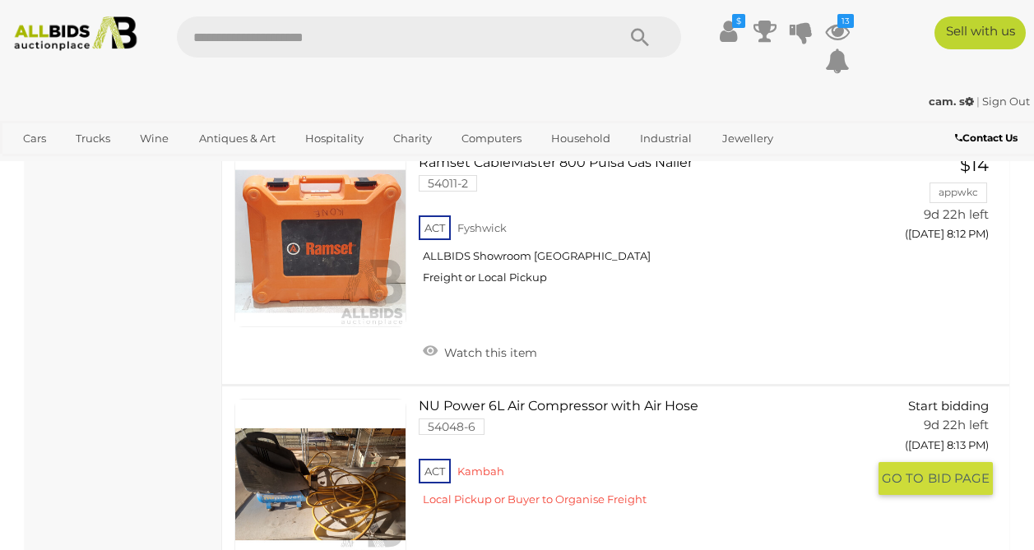
scroll to position [3944, 0]
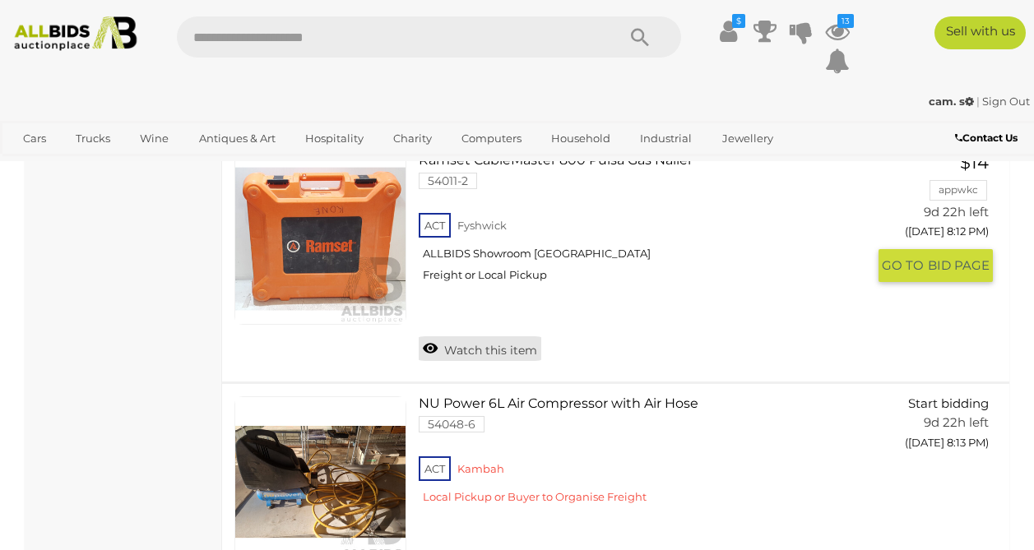
click at [439, 354] on link "Watch this item" at bounding box center [480, 348] width 123 height 25
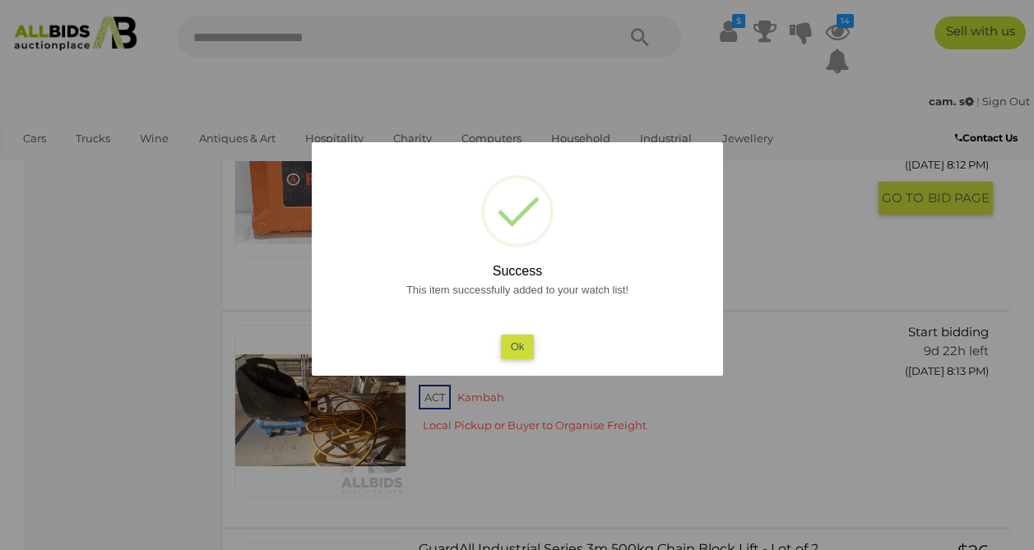
click at [505, 345] on button "Ok" at bounding box center [517, 347] width 34 height 24
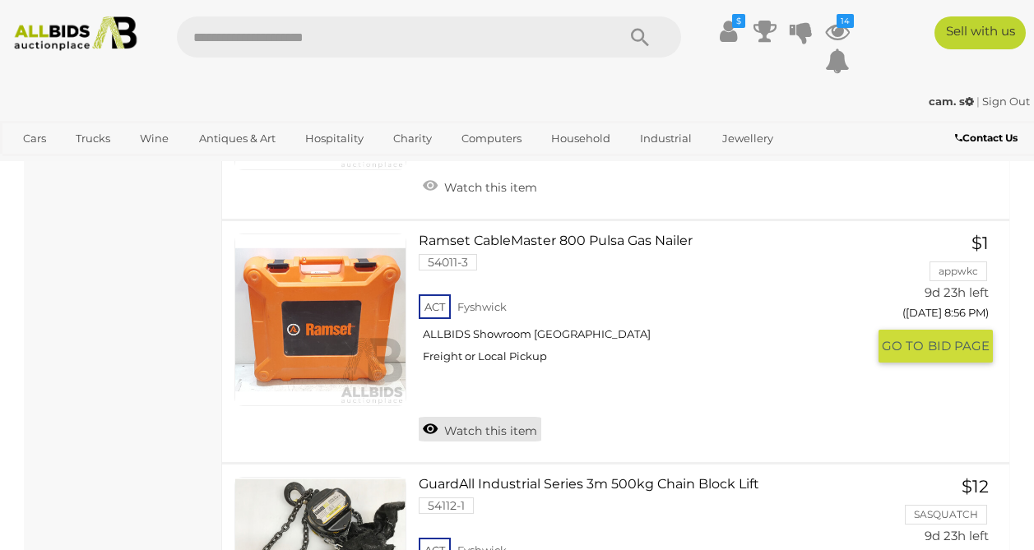
scroll to position [7490, 0]
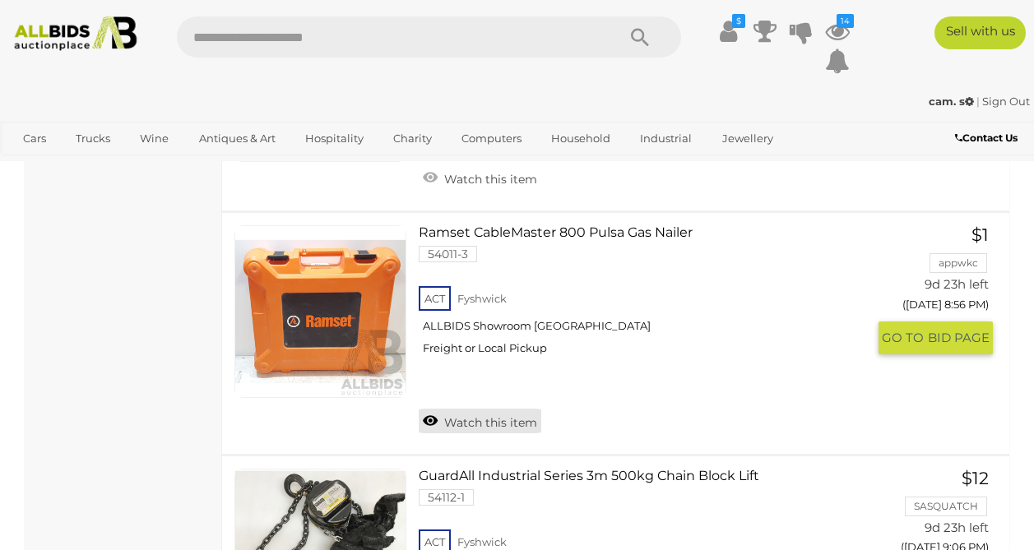
click at [442, 422] on link "Watch this item" at bounding box center [480, 421] width 123 height 25
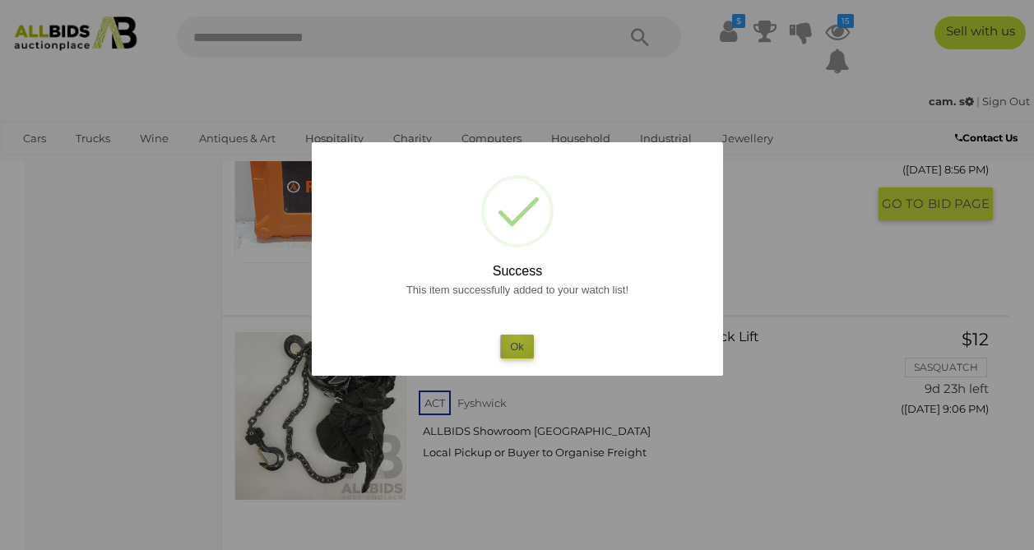
click at [516, 336] on button "Ok" at bounding box center [517, 347] width 34 height 24
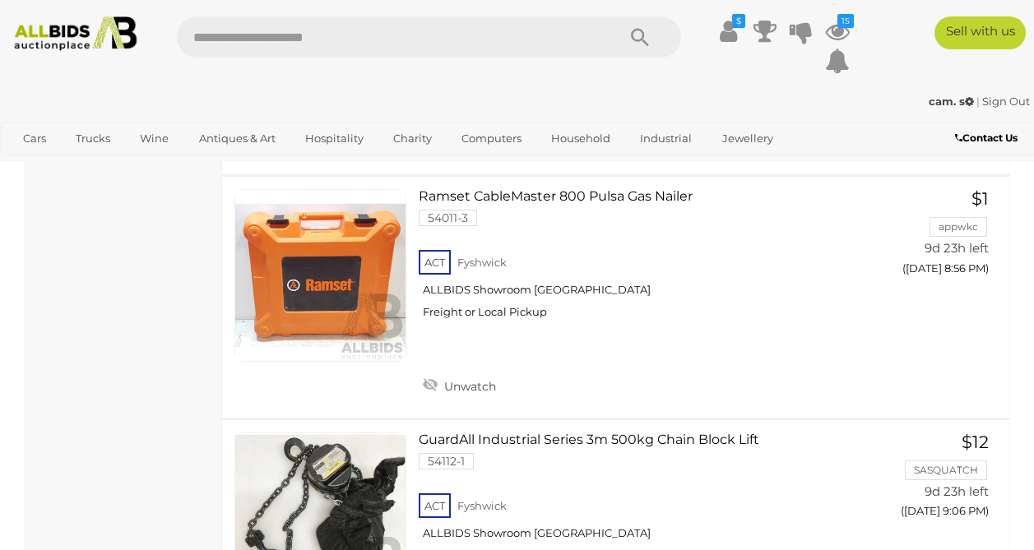
scroll to position [7378, 0]
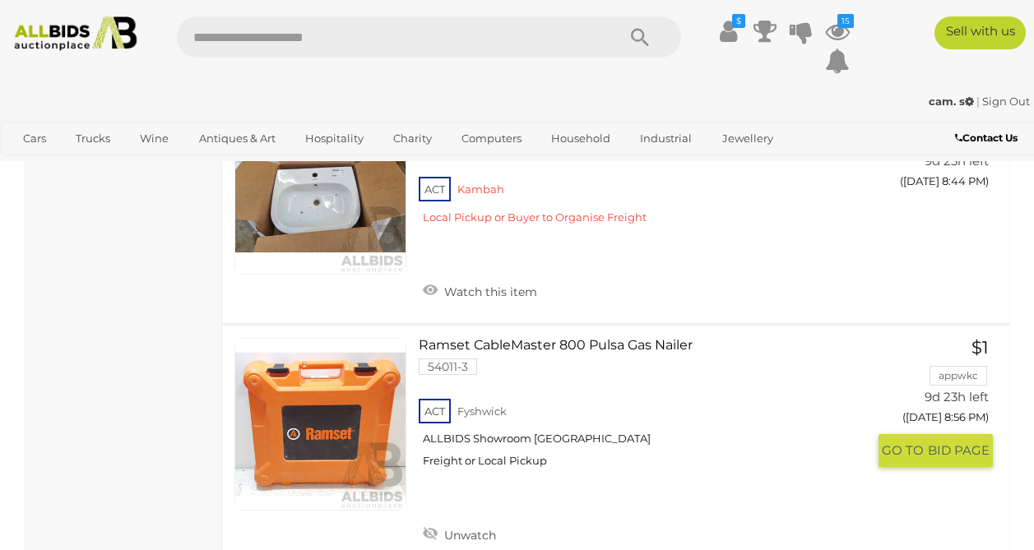
click at [348, 443] on link at bounding box center [320, 424] width 172 height 172
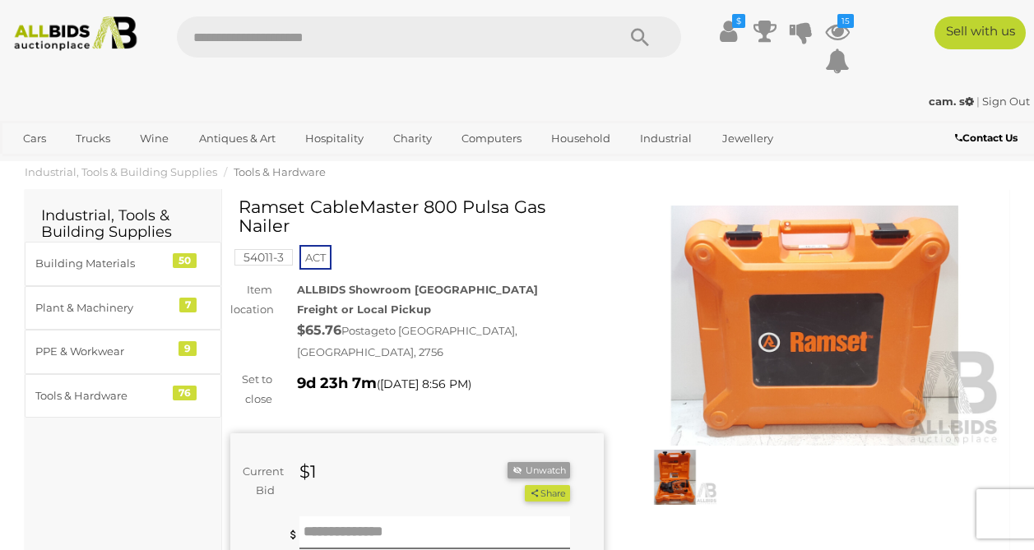
click at [673, 470] on img at bounding box center [674, 477] width 85 height 55
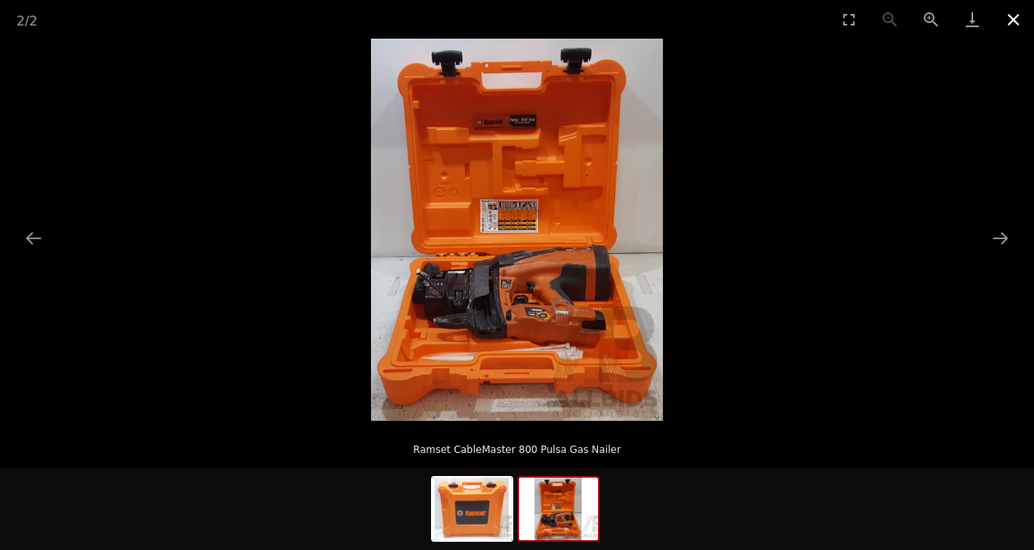
click at [1009, 24] on button "Close gallery" at bounding box center [1013, 19] width 41 height 39
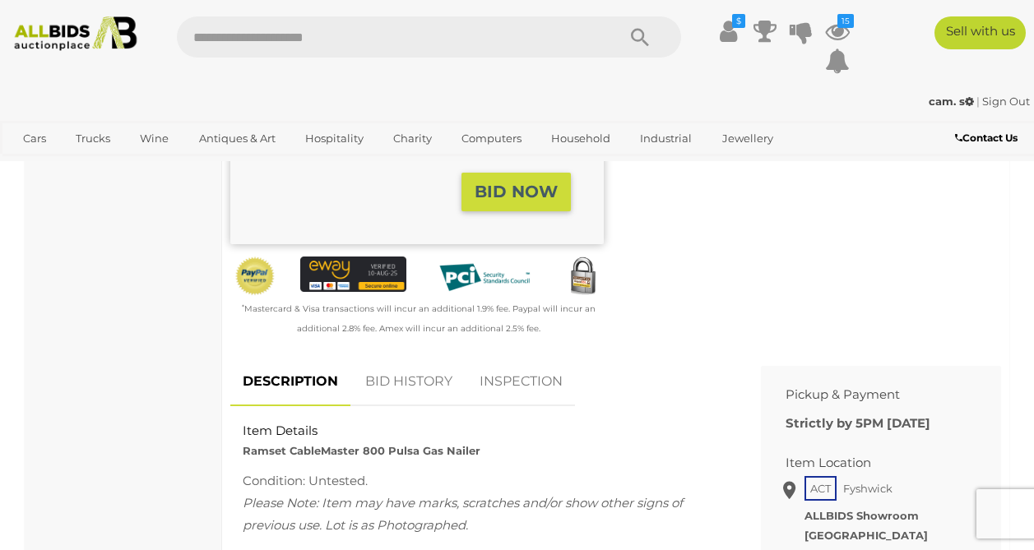
scroll to position [447, 0]
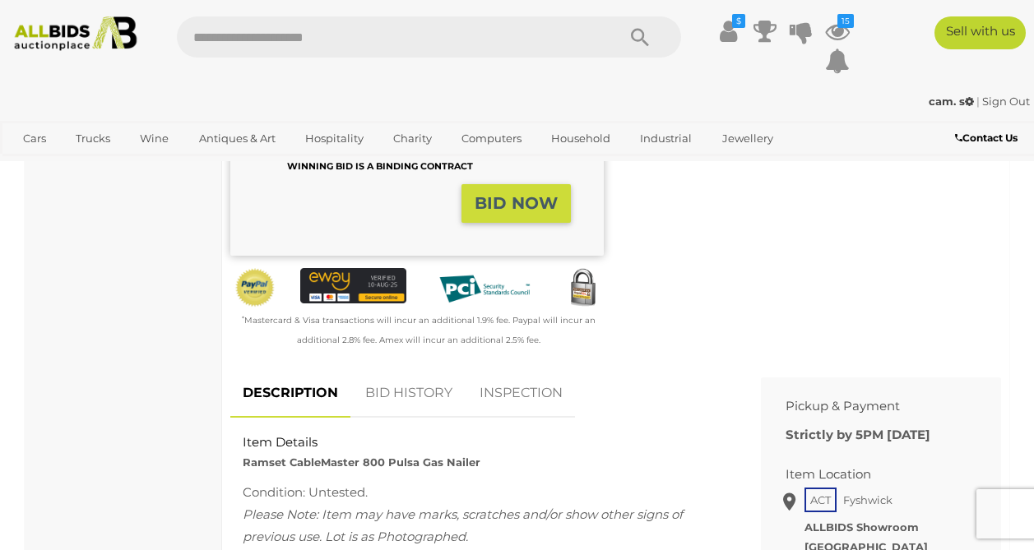
click at [387, 369] on link "BID HISTORY" at bounding box center [409, 393] width 112 height 49
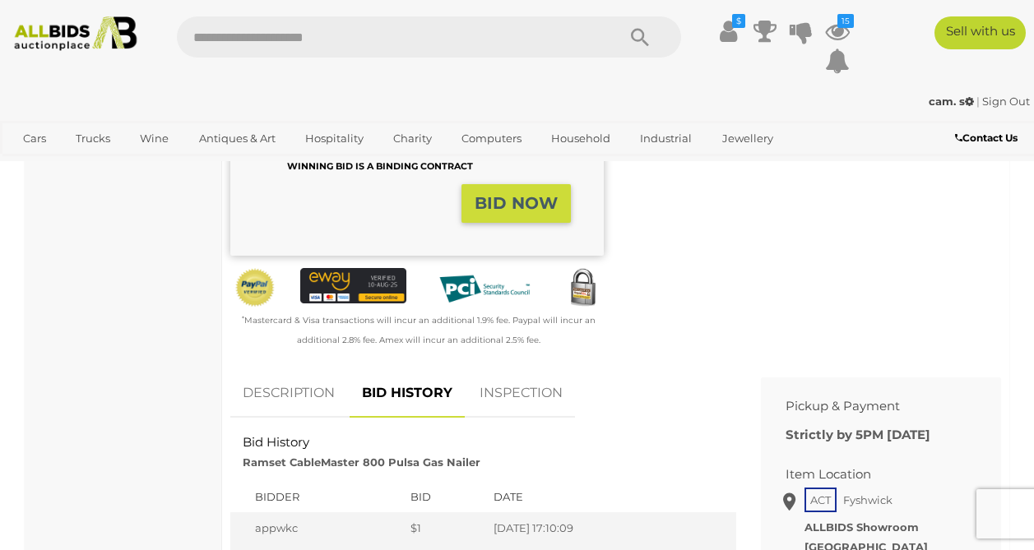
click at [488, 375] on link "INSPECTION" at bounding box center [521, 393] width 108 height 49
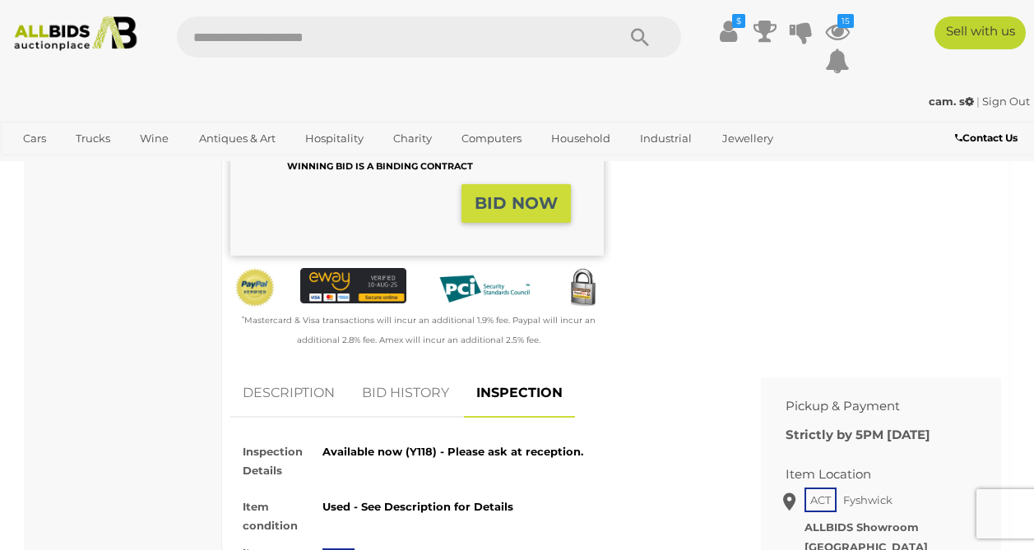
click at [276, 394] on link "DESCRIPTION" at bounding box center [288, 393] width 117 height 49
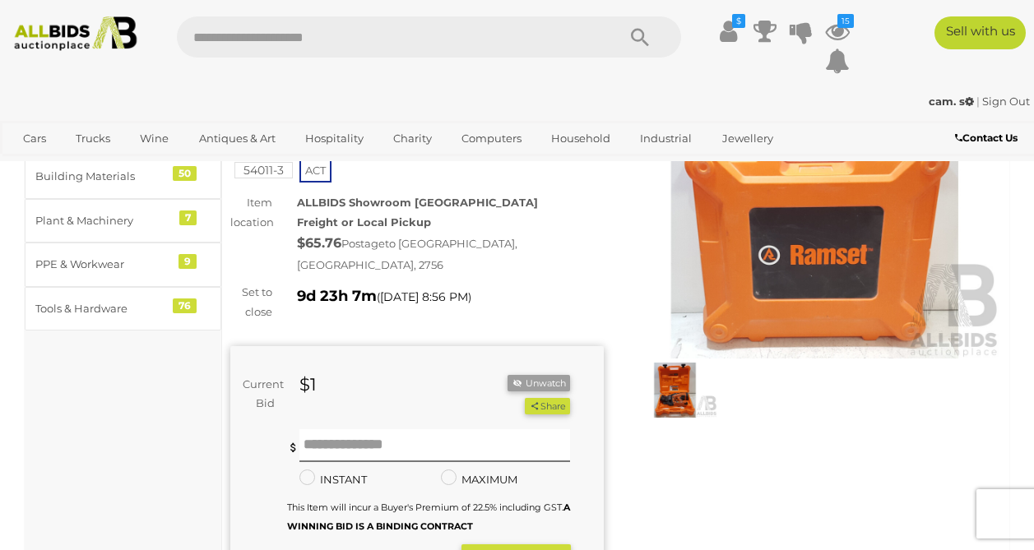
scroll to position [0, 0]
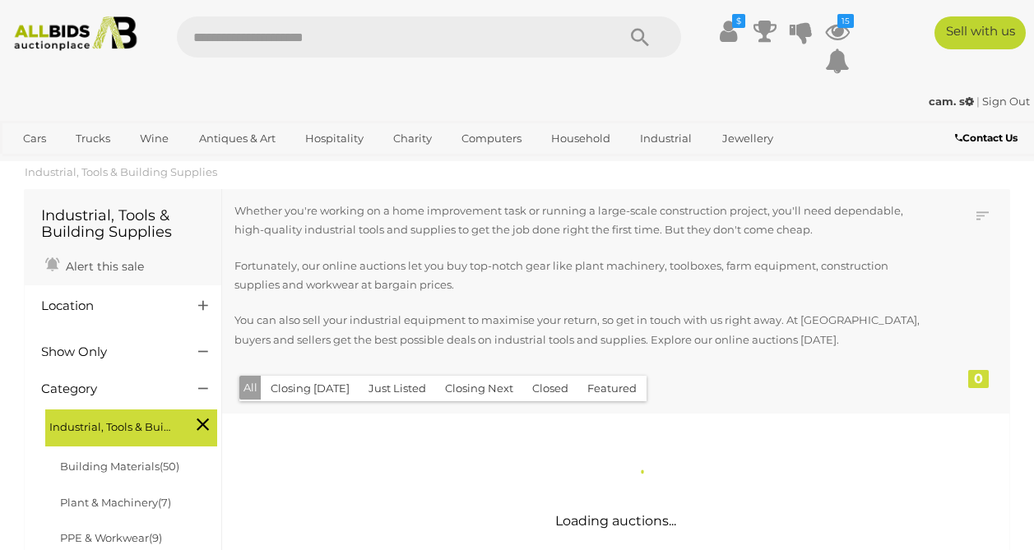
scroll to position [1193, 0]
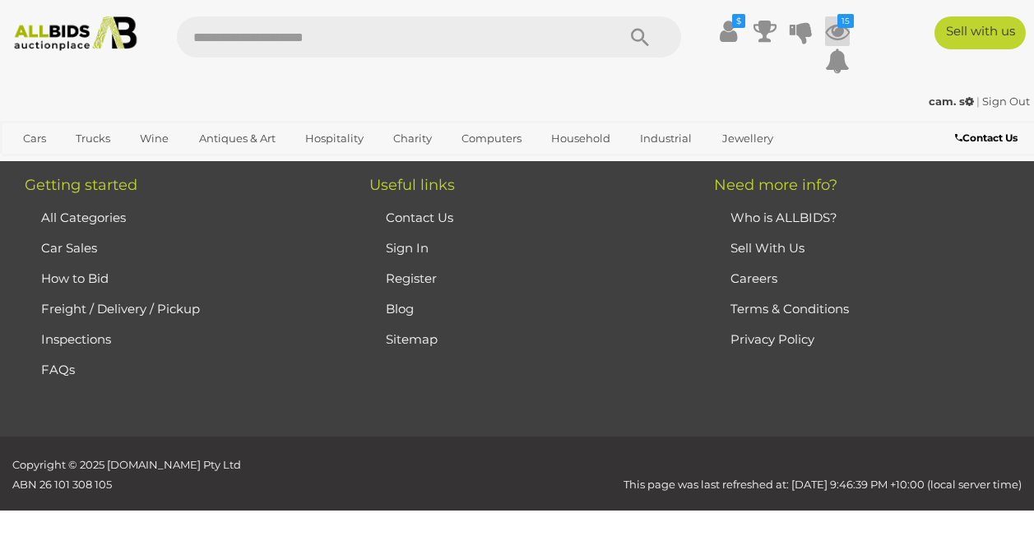
click at [825, 30] on icon at bounding box center [837, 31] width 25 height 30
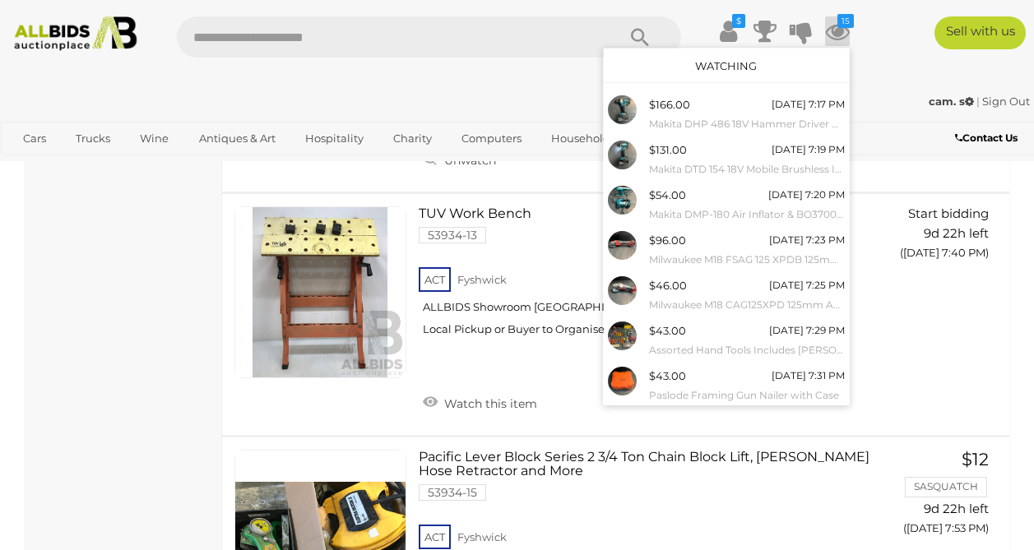
scroll to position [7619, 0]
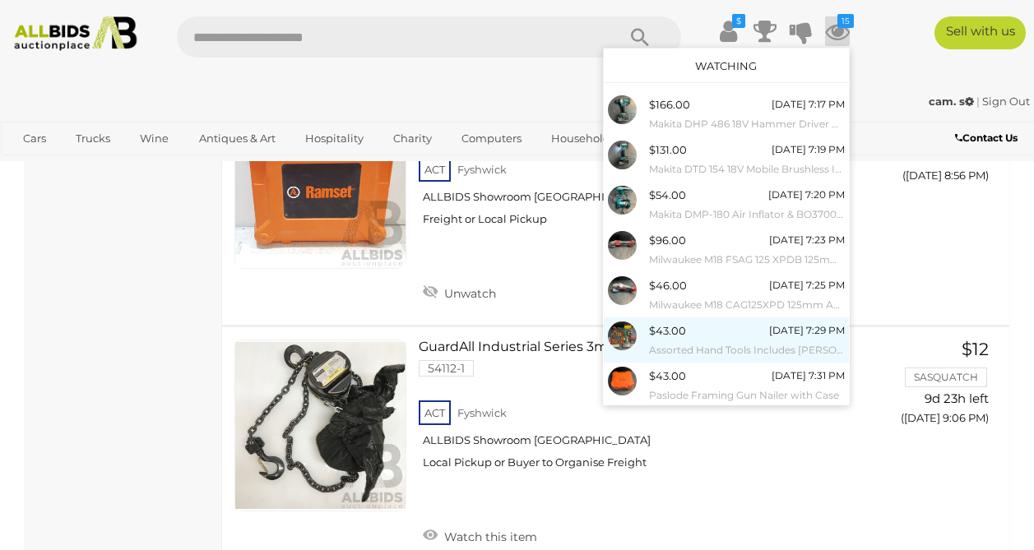
click at [665, 334] on span "$43.00" at bounding box center [667, 330] width 37 height 13
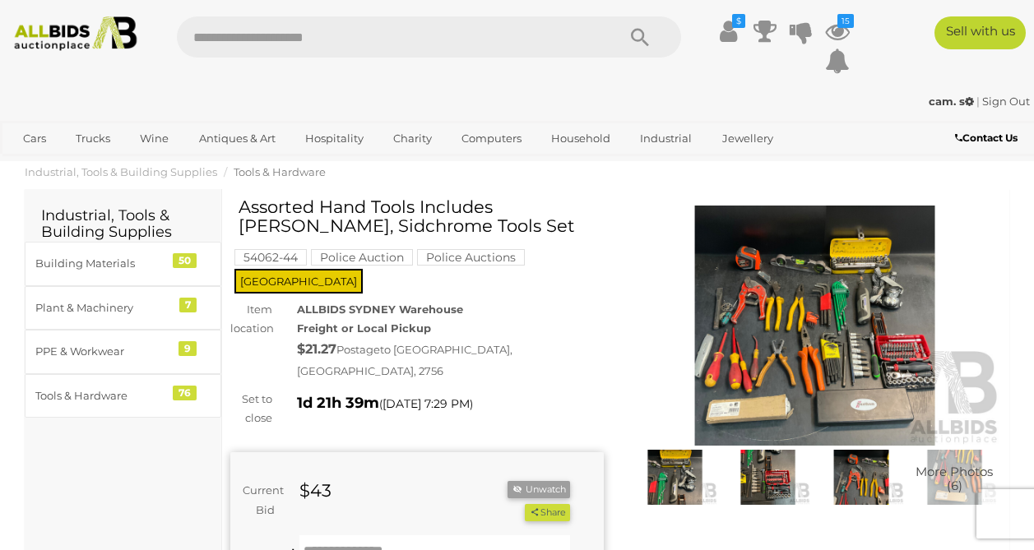
click at [772, 350] on img at bounding box center [814, 326] width 373 height 240
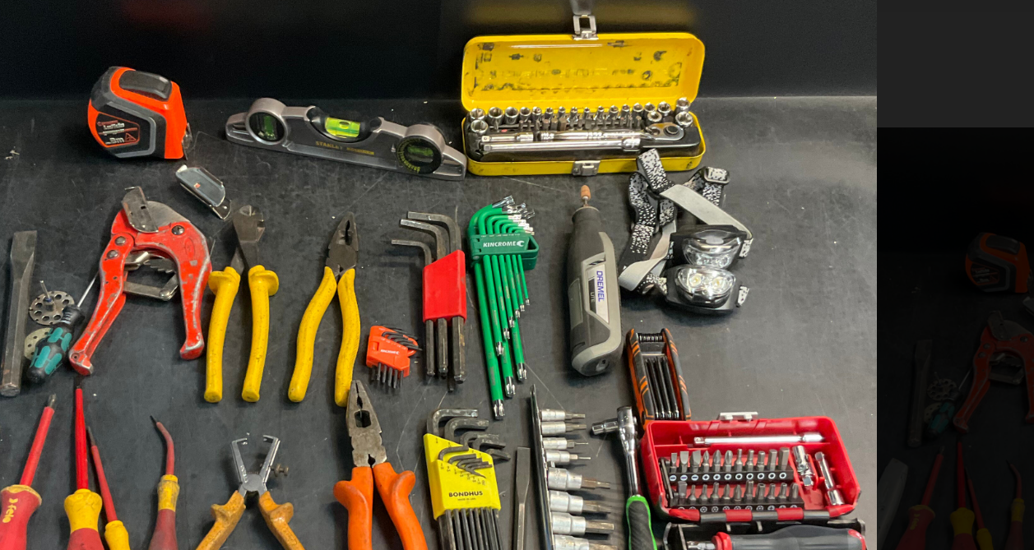
drag, startPoint x: 590, startPoint y: 255, endPoint x: 557, endPoint y: 329, distance: 81.3
click at [557, 329] on img at bounding box center [516, 303] width 368 height 368
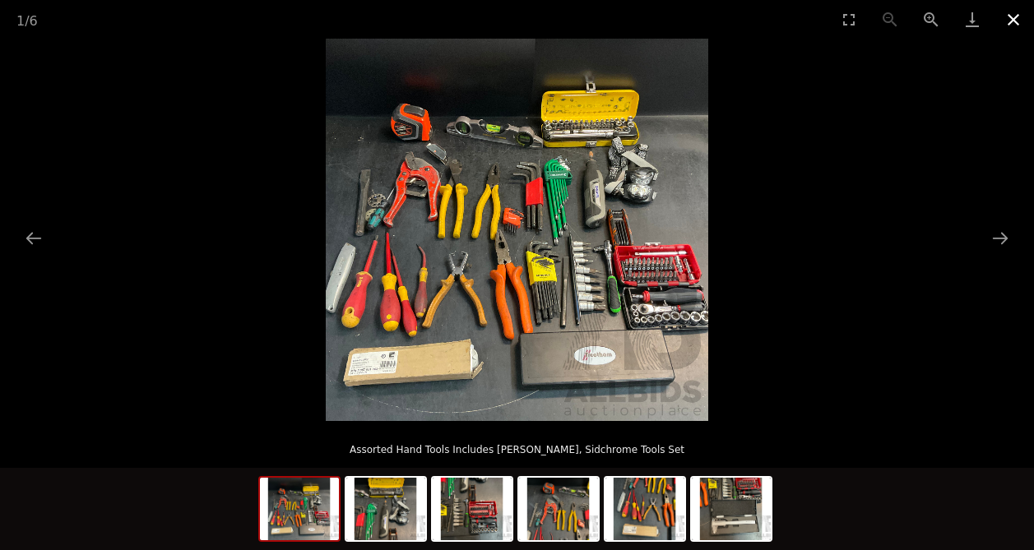
click at [1003, 21] on button "Close gallery" at bounding box center [1013, 19] width 41 height 39
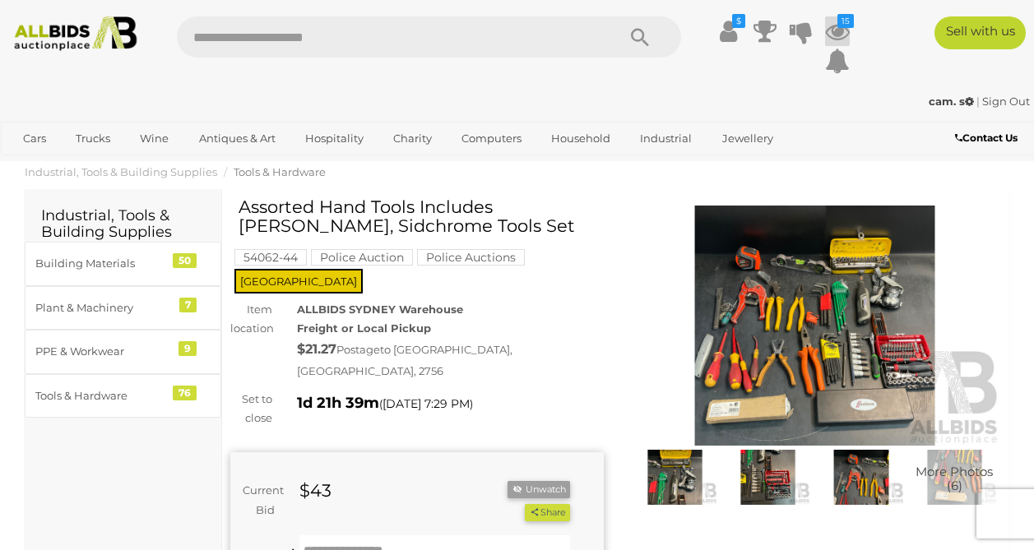
click at [845, 34] on icon at bounding box center [837, 31] width 25 height 30
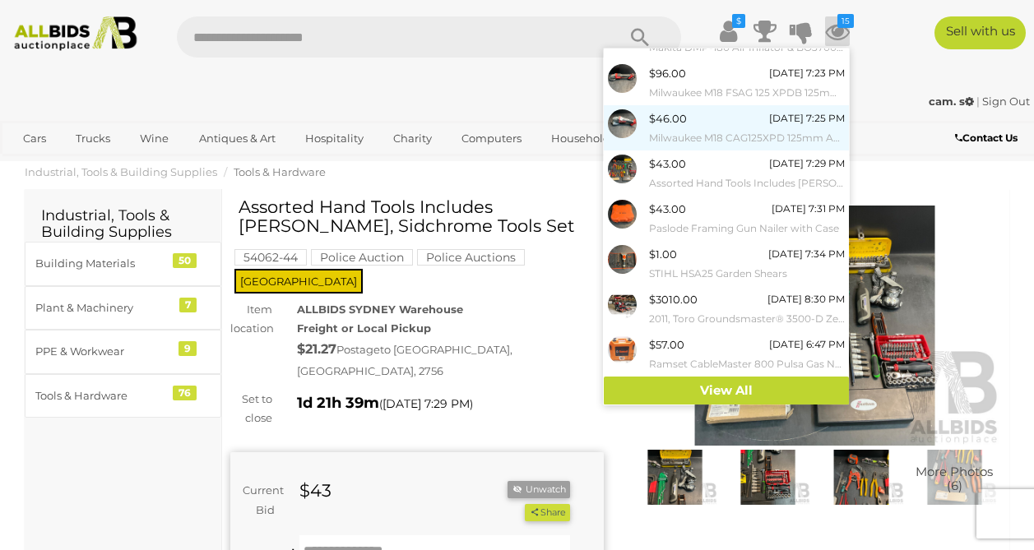
scroll to position [166, 0]
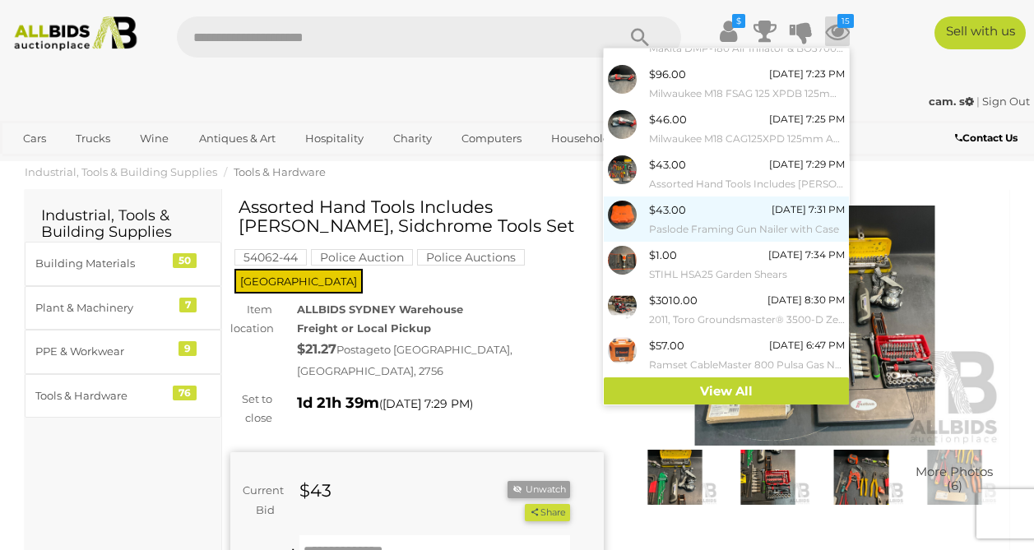
click at [717, 225] on small "Paslode Framing Gun Nailer with Case" at bounding box center [747, 229] width 196 height 18
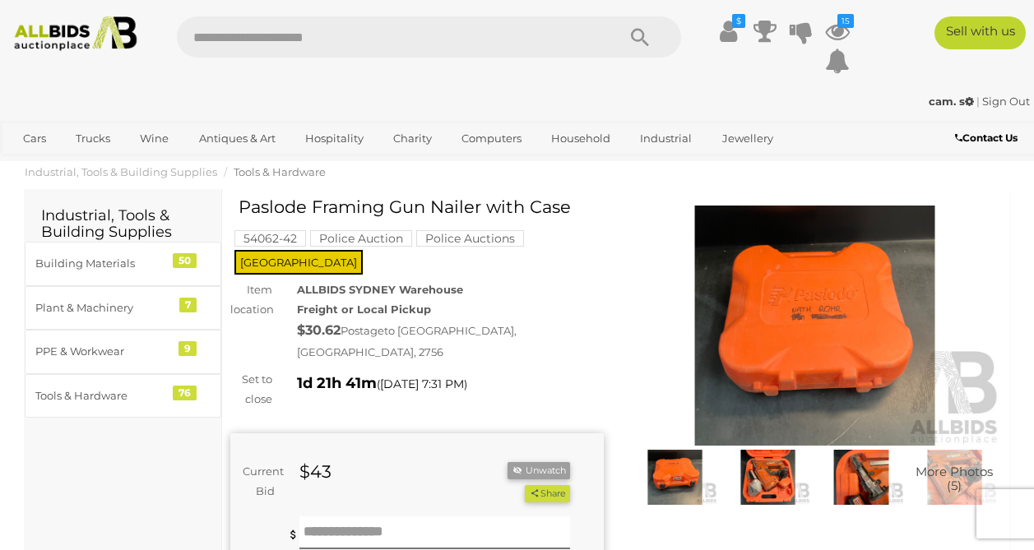
click at [475, 243] on mark "Police Auctions" at bounding box center [470, 238] width 108 height 16
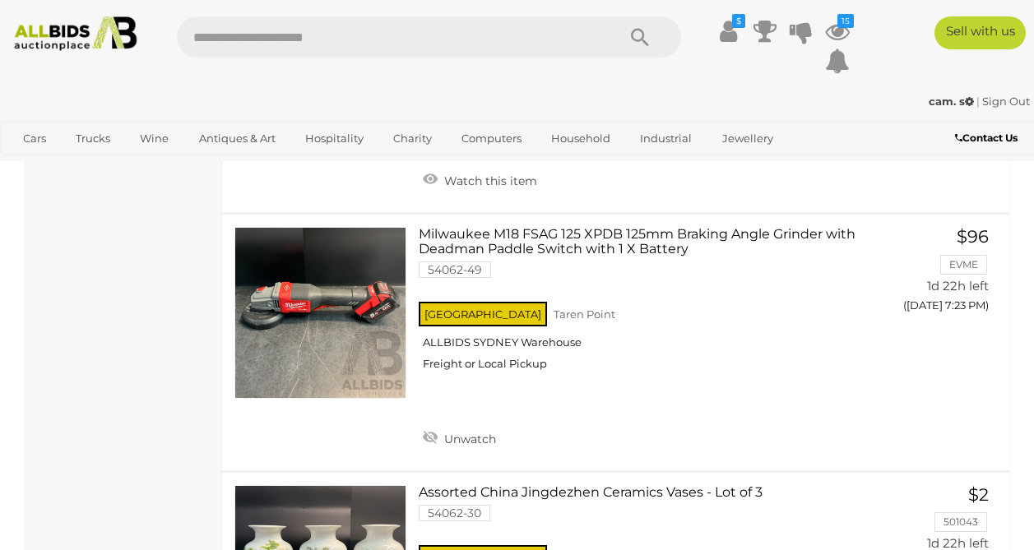
scroll to position [5725, 0]
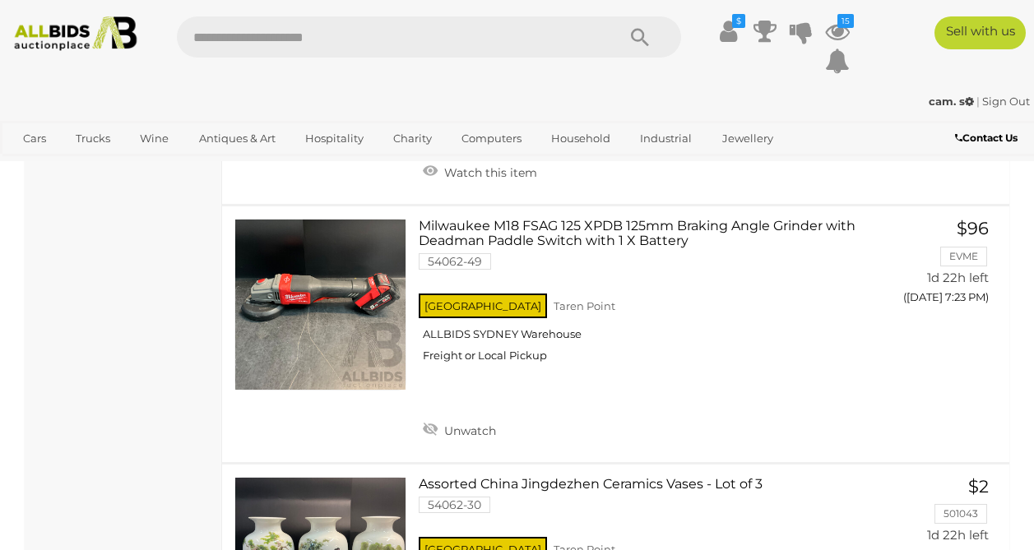
click at [377, 265] on link at bounding box center [320, 305] width 172 height 172
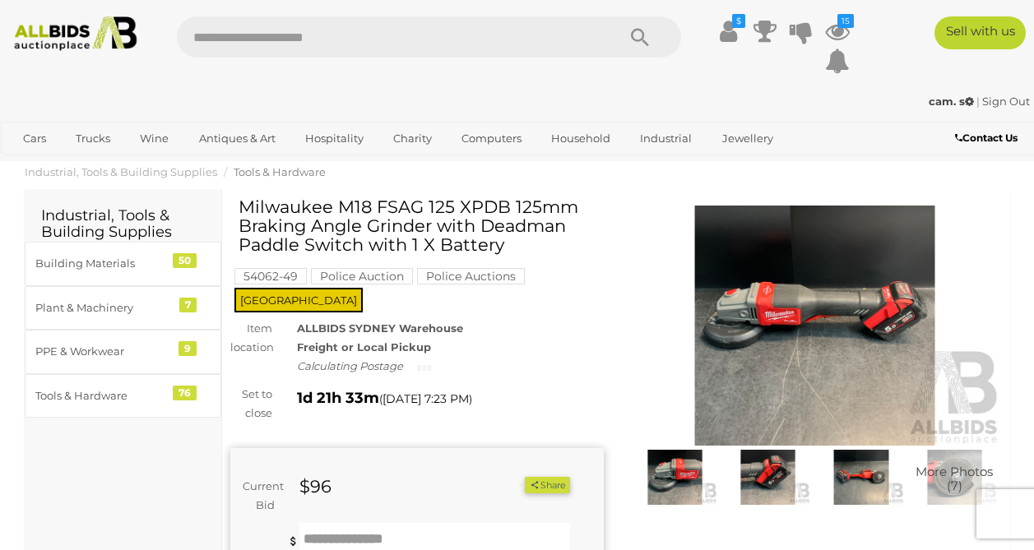
click at [747, 280] on img at bounding box center [814, 326] width 373 height 240
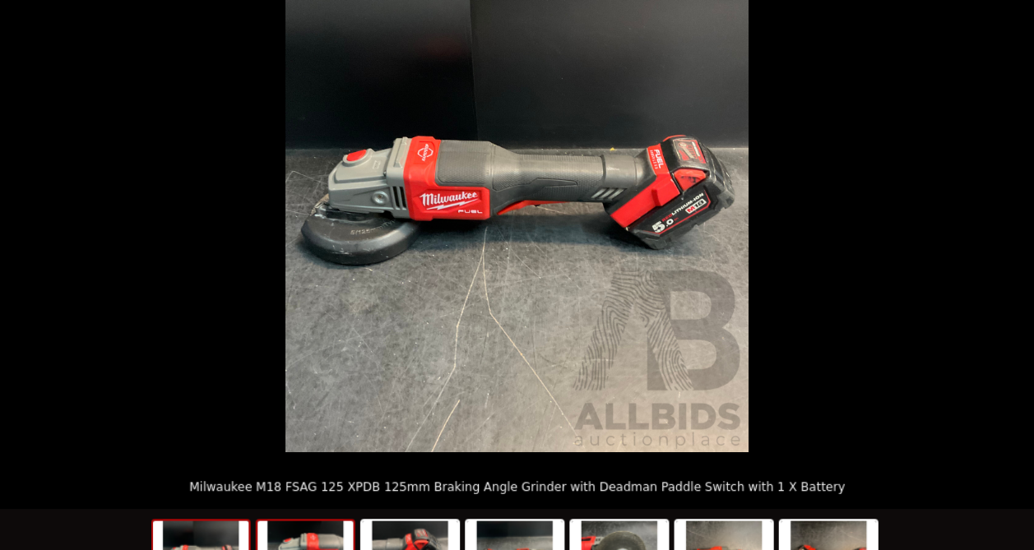
click at [363, 484] on img at bounding box center [342, 509] width 79 height 62
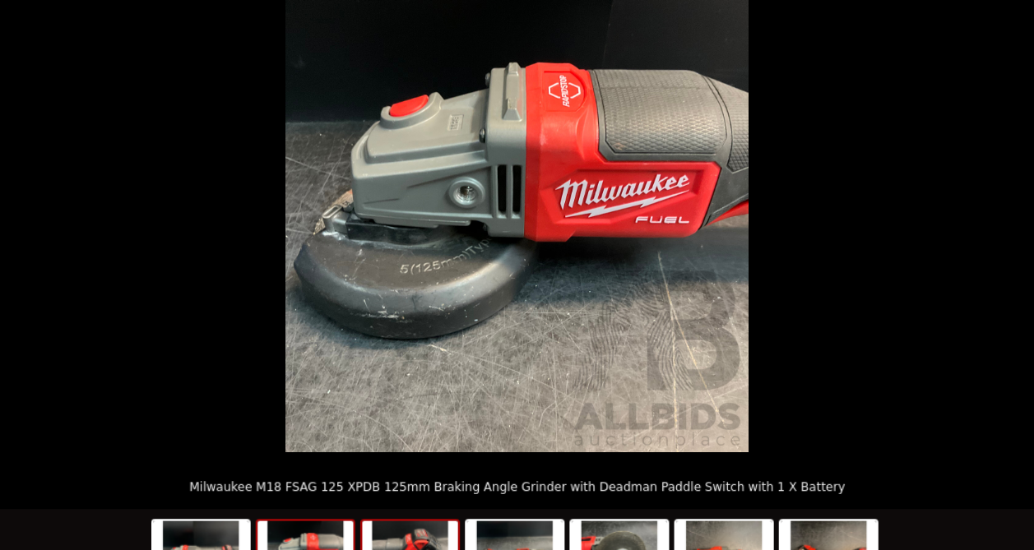
click at [425, 486] on img at bounding box center [428, 509] width 79 height 62
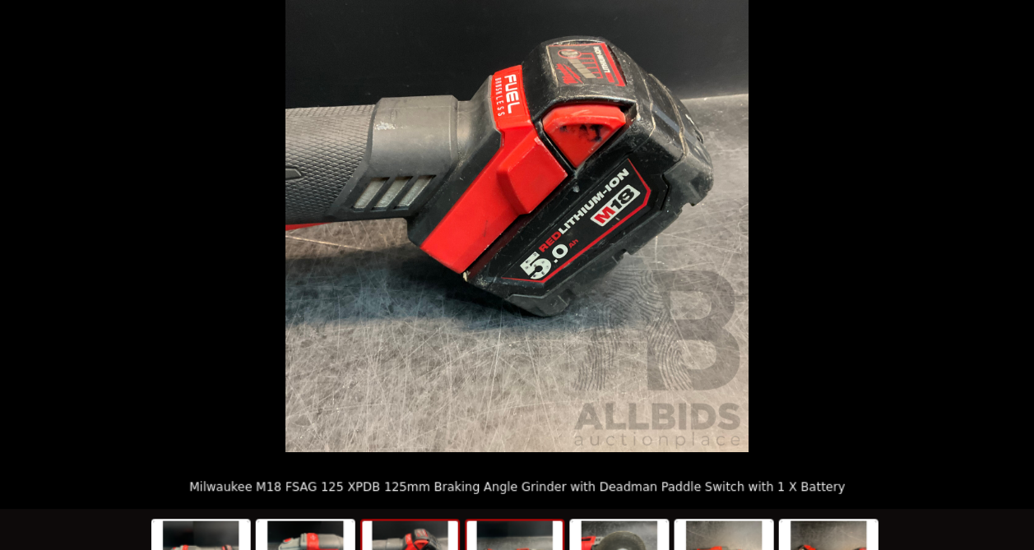
click at [500, 488] on img at bounding box center [514, 509] width 79 height 62
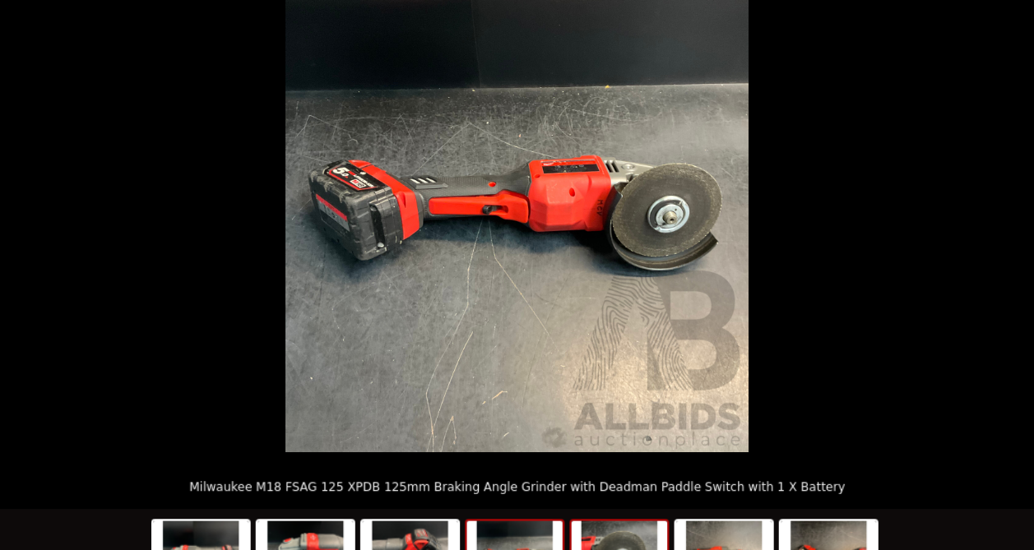
click at [584, 486] on img at bounding box center [601, 509] width 79 height 62
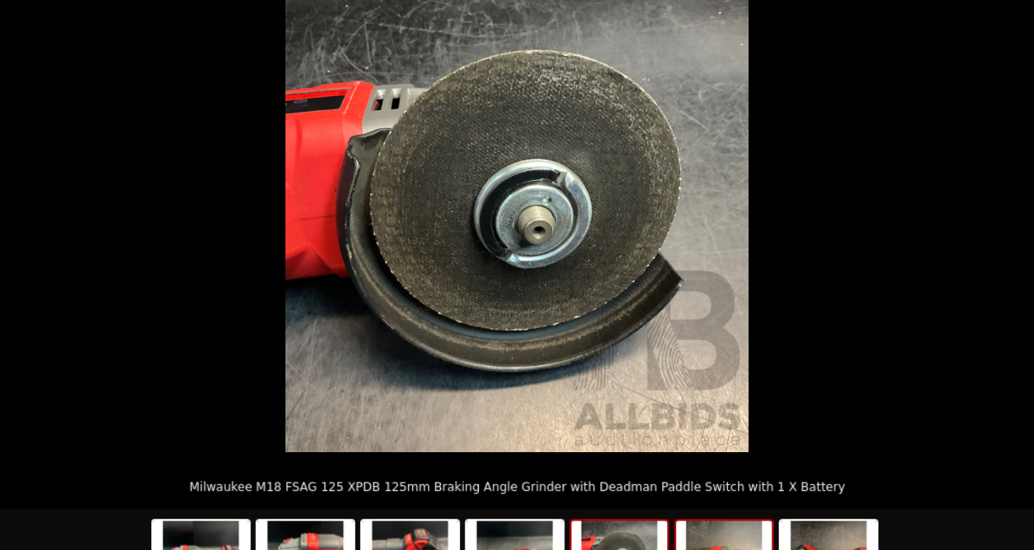
click at [664, 483] on img at bounding box center [687, 509] width 79 height 62
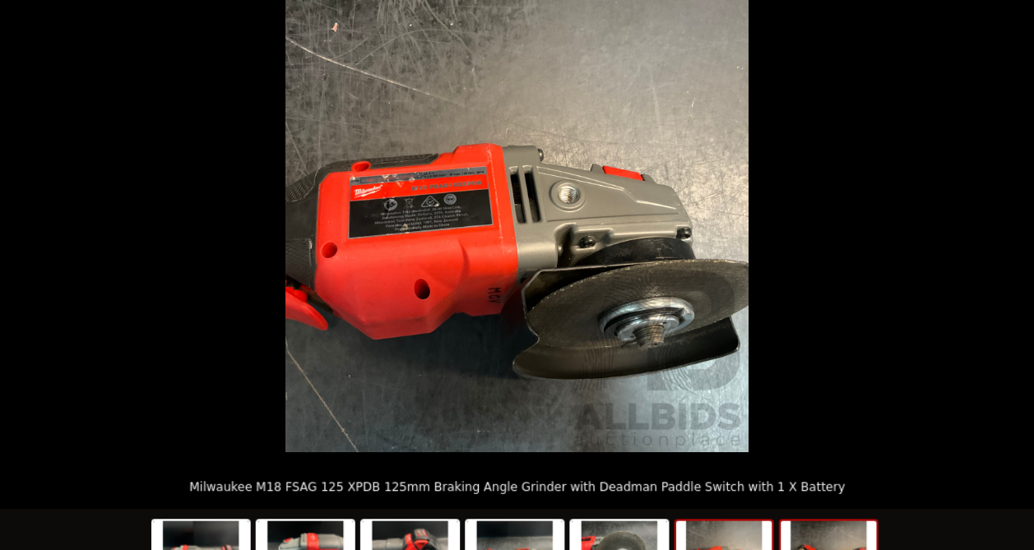
click at [746, 488] on img at bounding box center [773, 509] width 79 height 62
